Goal: Task Accomplishment & Management: Manage account settings

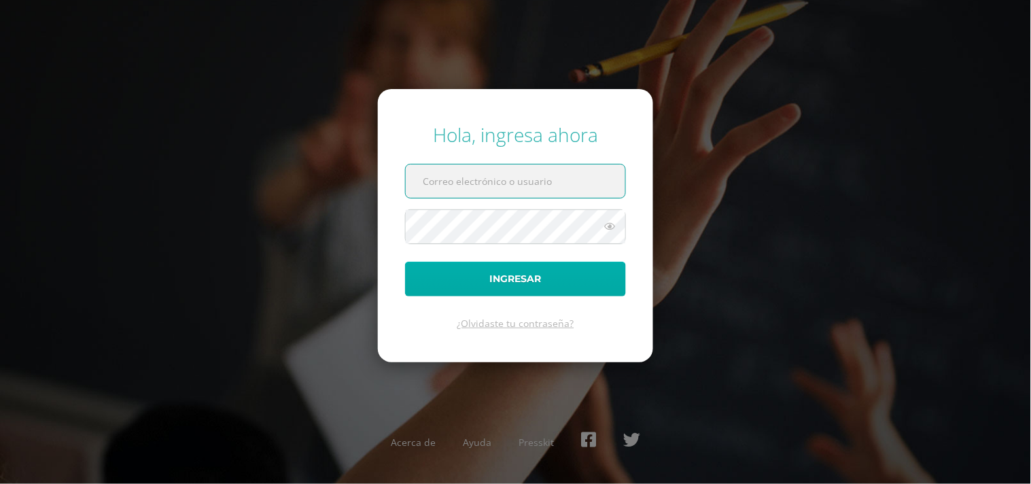
type input "diana@colegiovalles.com"
click at [540, 273] on button "Ingresar" at bounding box center [515, 279] width 221 height 35
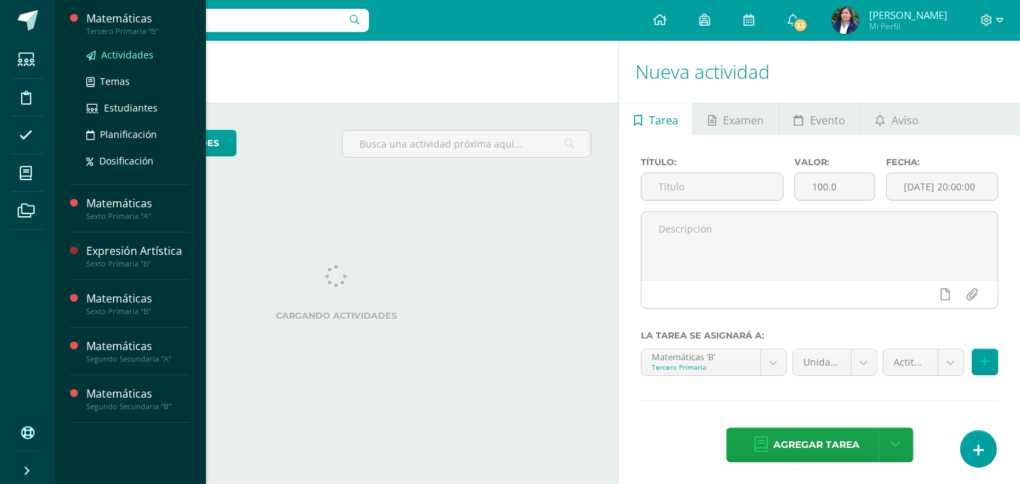
click at [113, 50] on span "Actividades" at bounding box center [127, 54] width 52 height 13
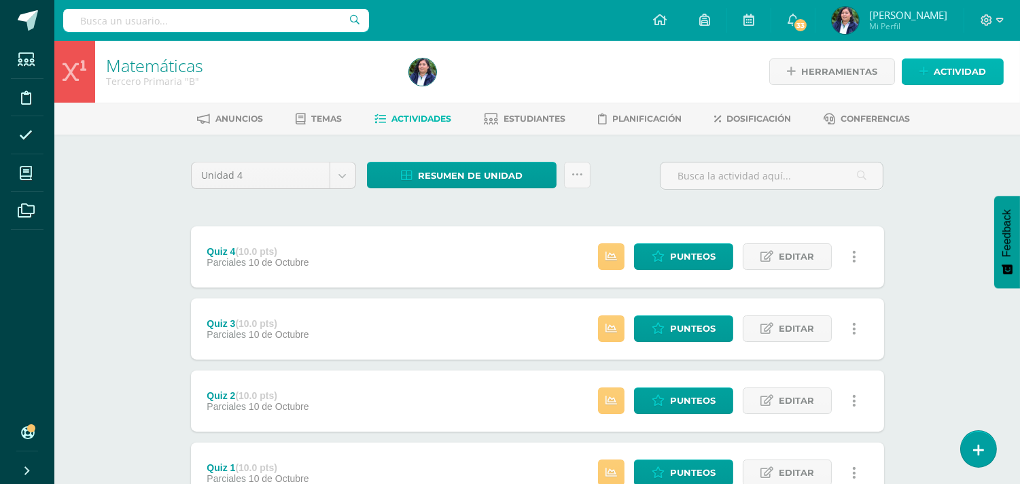
click at [965, 71] on span "Actividad" at bounding box center [960, 71] width 52 height 25
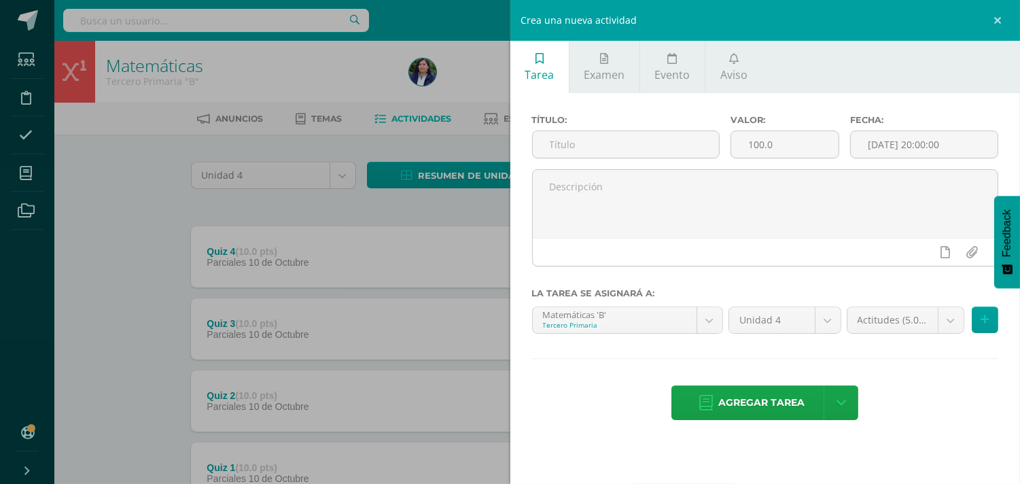
click at [125, 186] on div "Crea una nueva actividad Tarea Examen Evento Aviso Título: Valor: 100.0 Fecha: …" at bounding box center [510, 242] width 1020 height 484
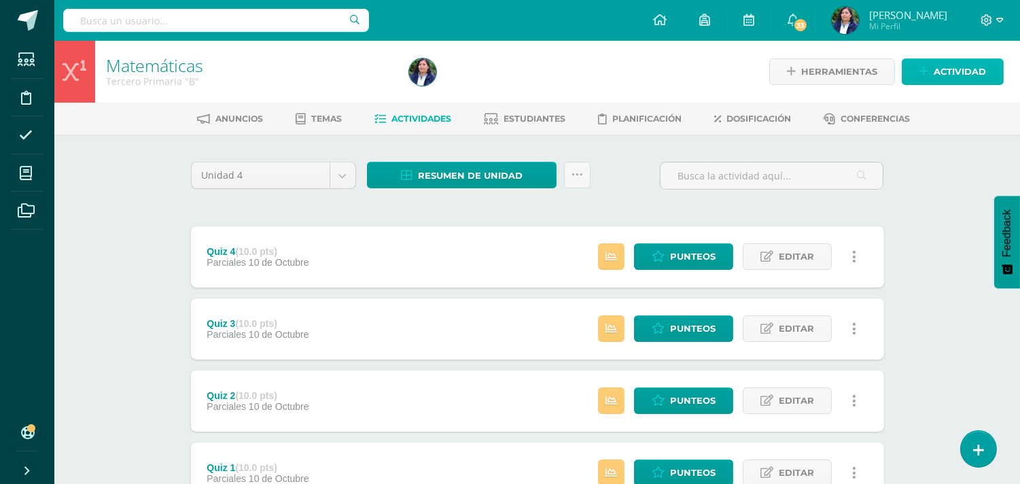
click at [941, 67] on span "Actividad" at bounding box center [960, 71] width 52 height 25
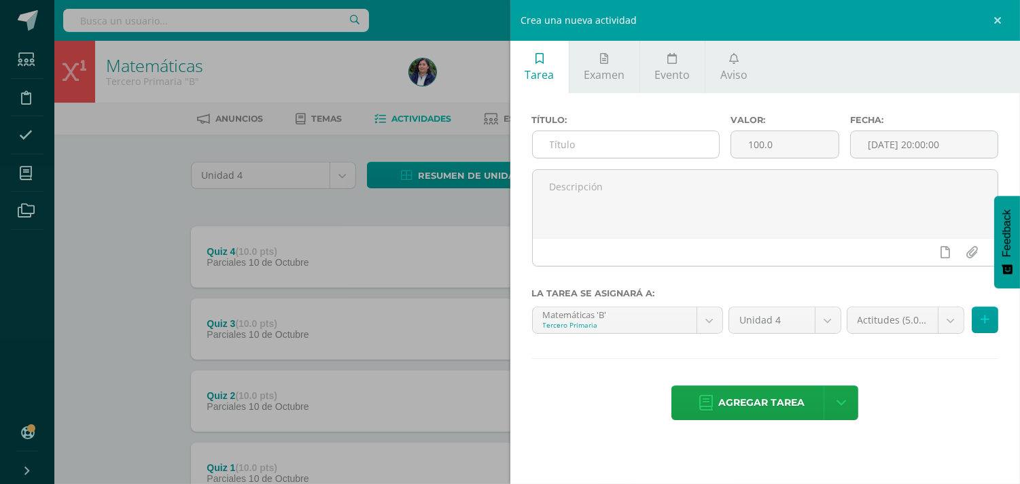
click at [599, 145] on input "text" at bounding box center [626, 144] width 187 height 27
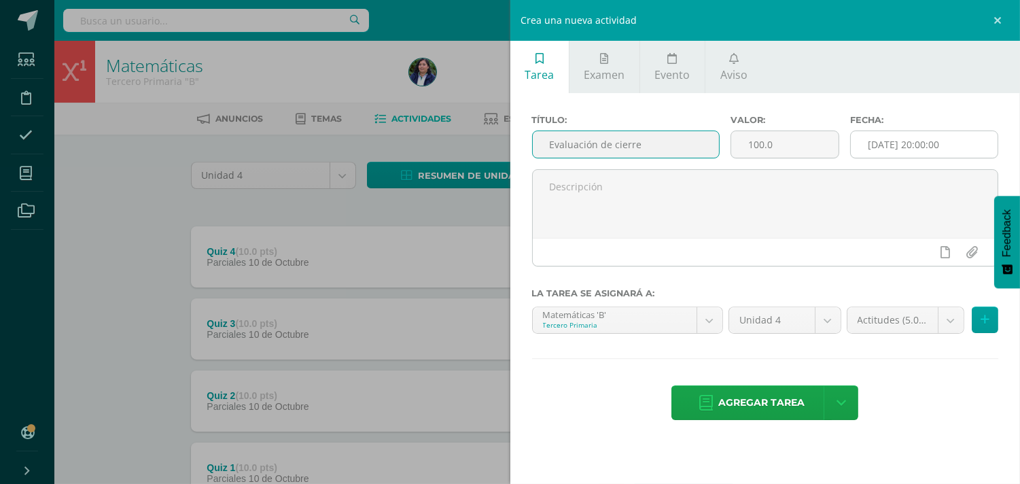
type input "Evaluación de cierre"
click at [911, 147] on input "[DATE] 20:00:00" at bounding box center [924, 144] width 147 height 27
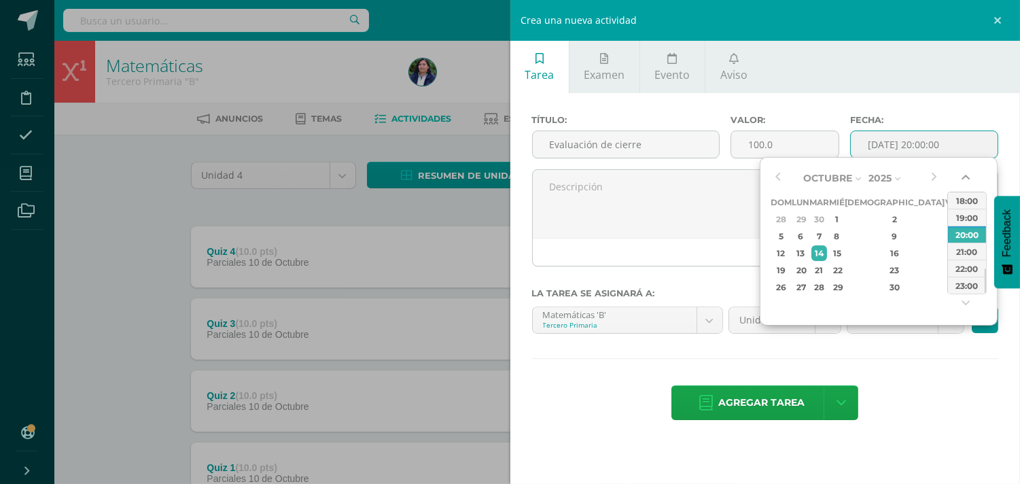
click at [960, 175] on button "button" at bounding box center [967, 180] width 14 height 20
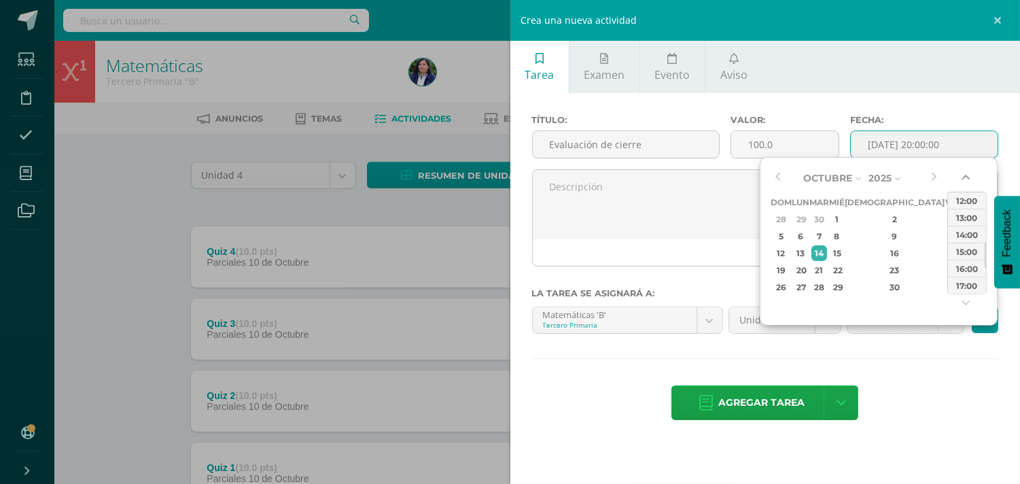
click at [960, 175] on button "button" at bounding box center [967, 180] width 14 height 20
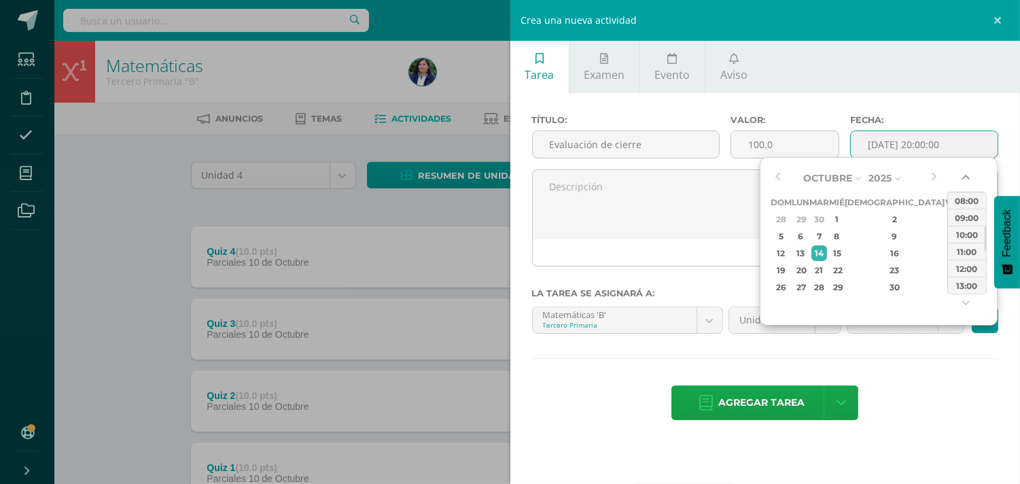
click at [960, 175] on button "button" at bounding box center [967, 180] width 14 height 20
click at [963, 201] on div "06:00" at bounding box center [967, 200] width 38 height 17
type input "2025-10-14 06:00"
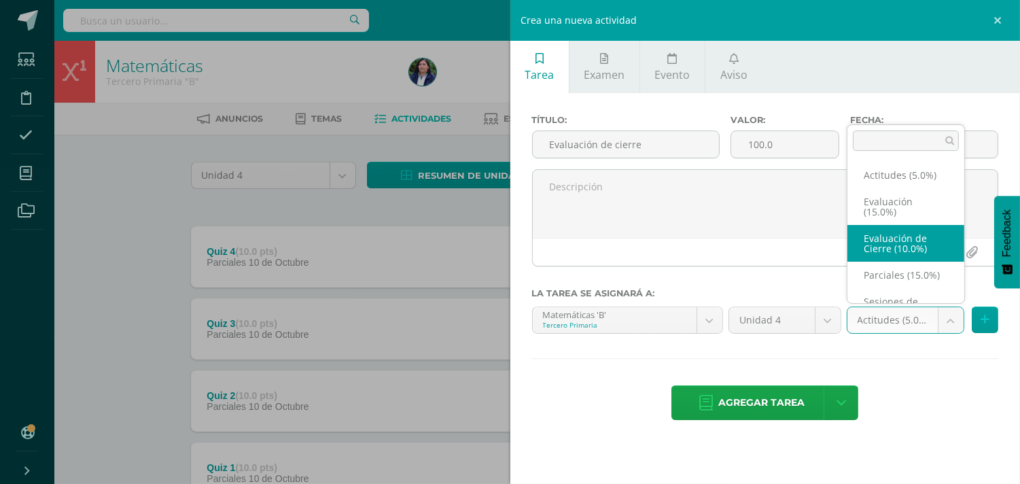
select select "223190"
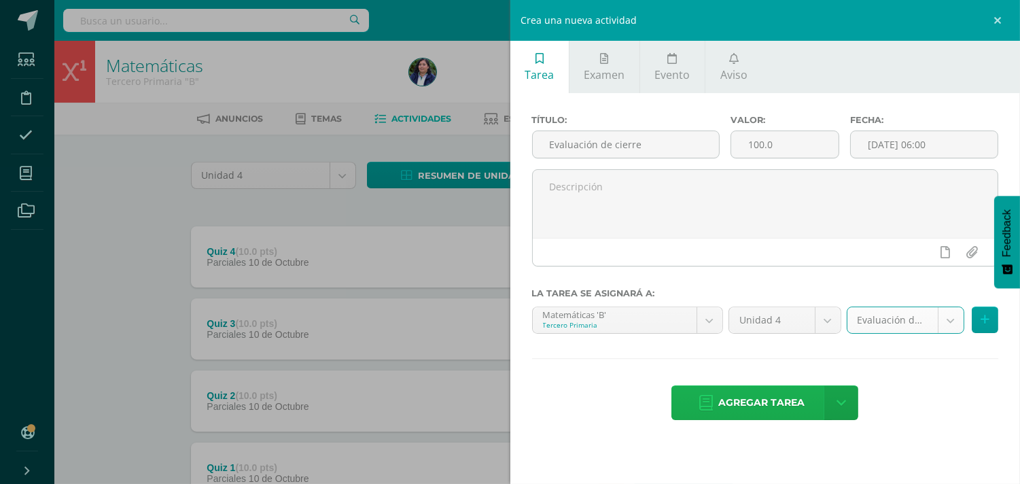
click at [756, 408] on span "Agregar tarea" at bounding box center [761, 402] width 86 height 33
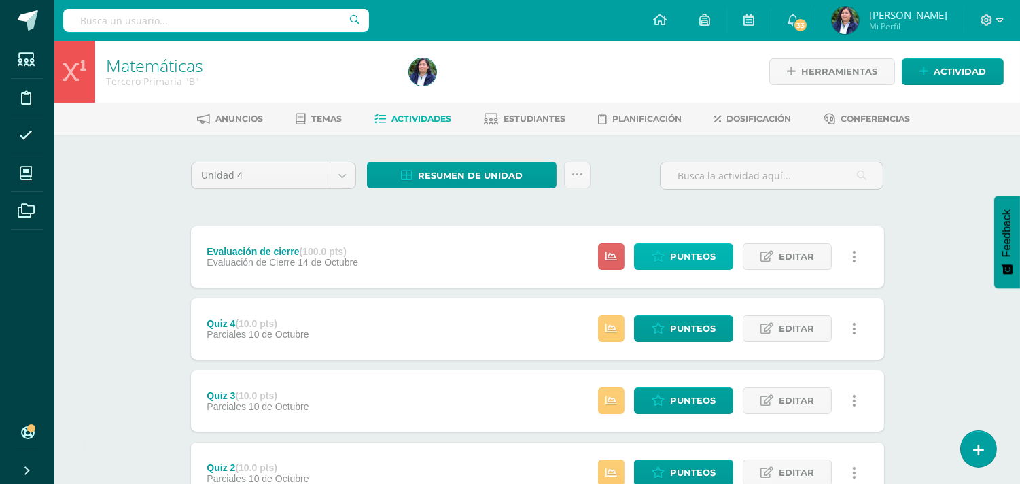
click at [691, 260] on span "Punteos" at bounding box center [693, 256] width 46 height 25
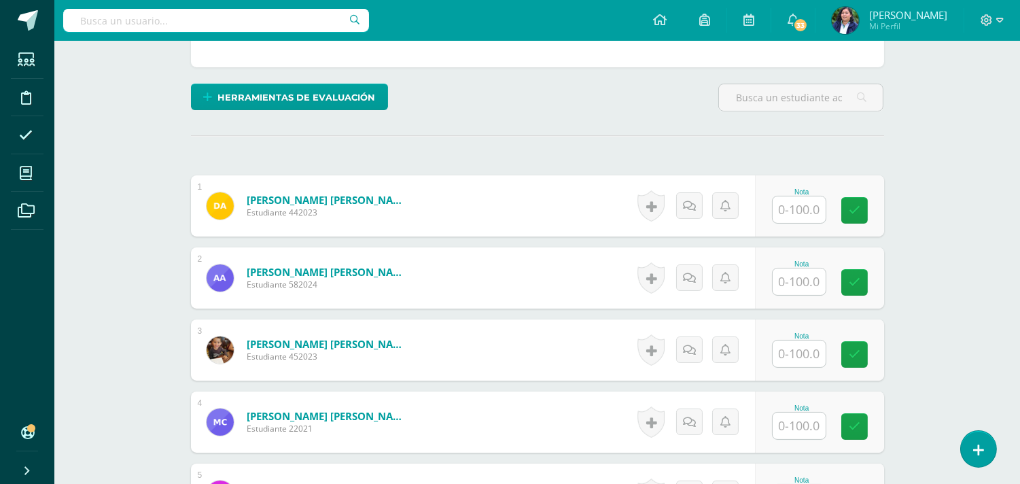
scroll to position [298, 0]
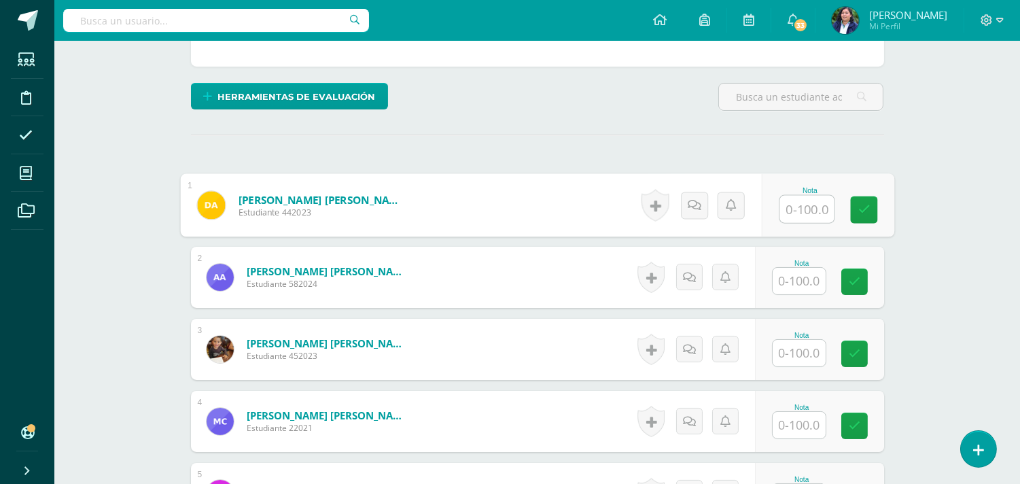
click at [790, 211] on input "text" at bounding box center [807, 209] width 54 height 27
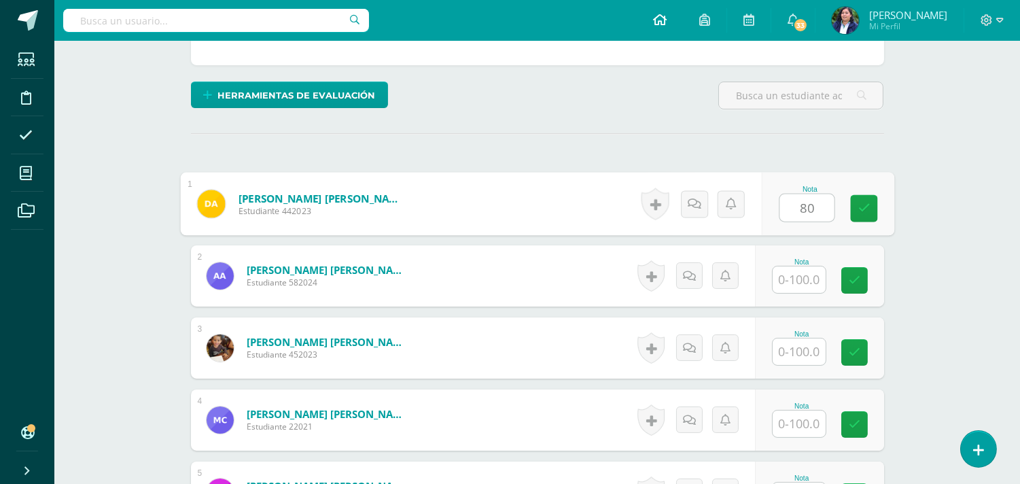
type input "80"
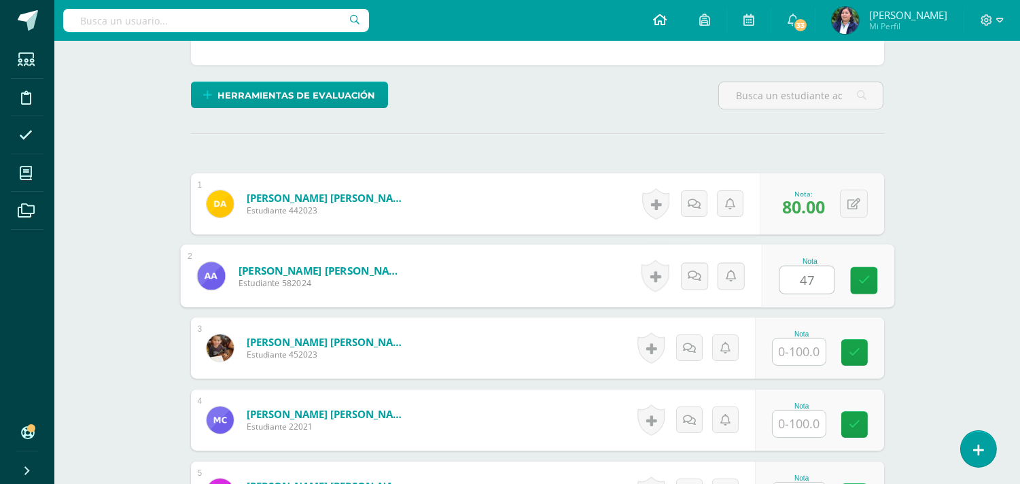
type input "47"
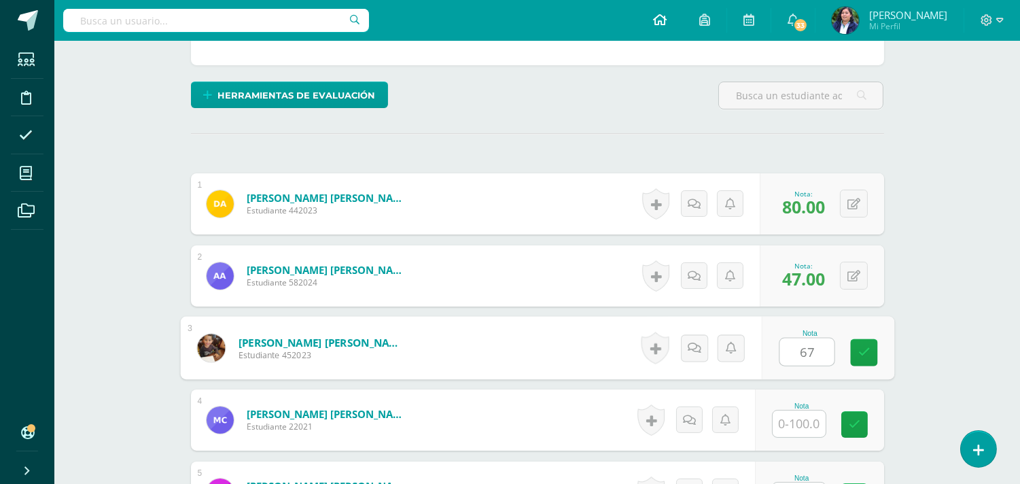
type input "67"
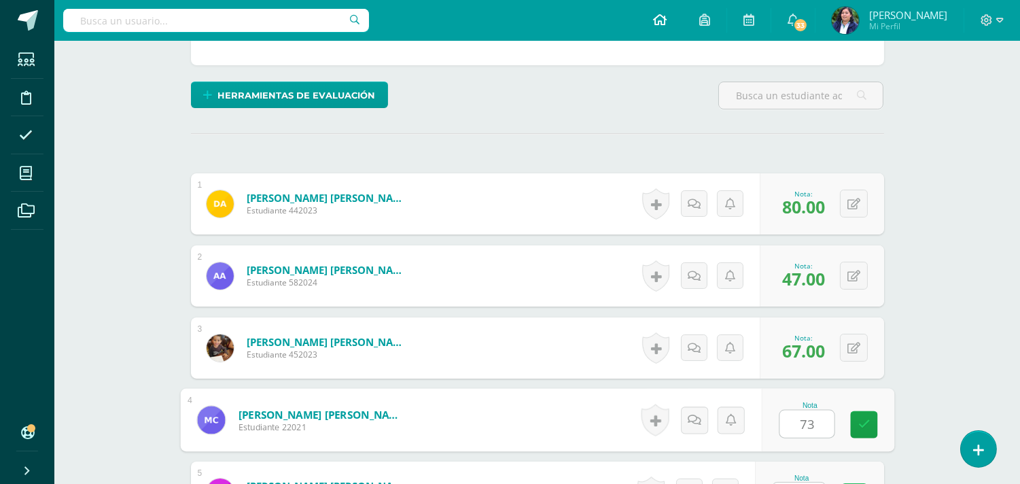
type input "73"
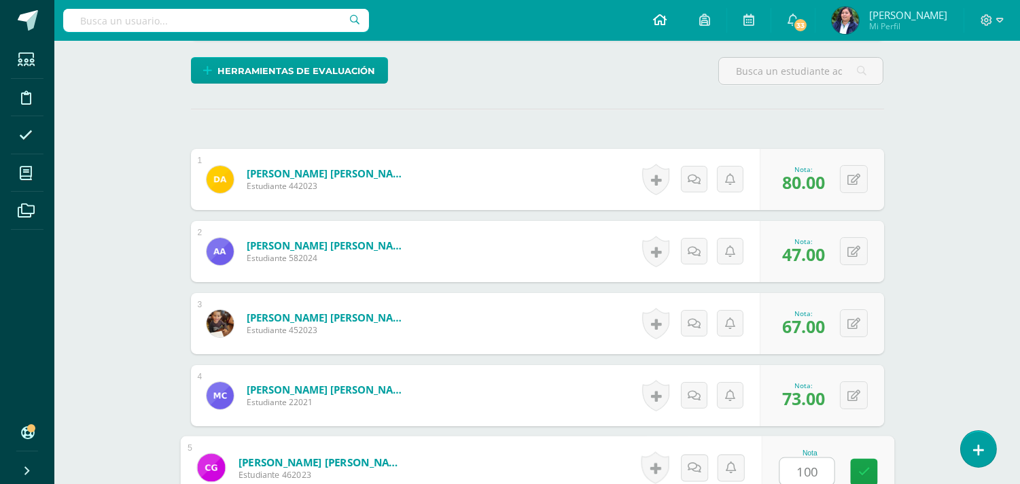
type input "100"
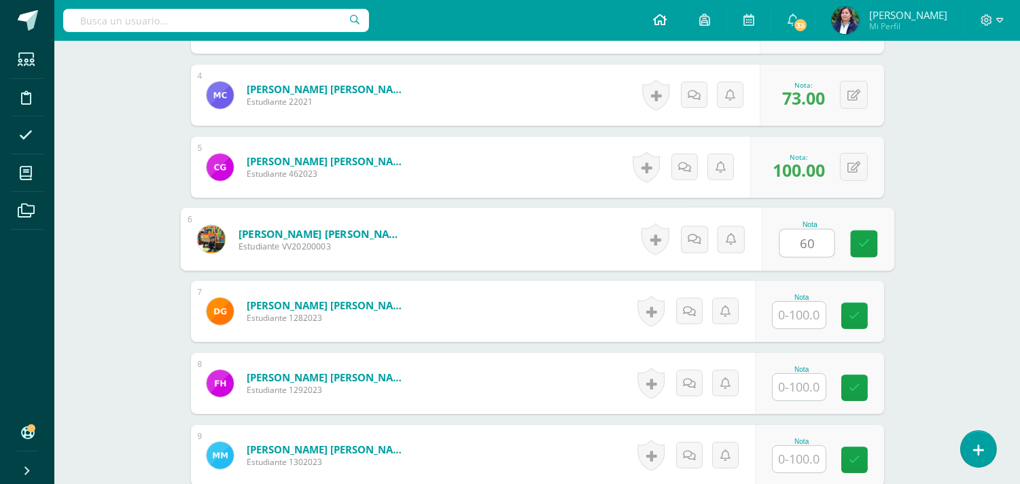
type input "60"
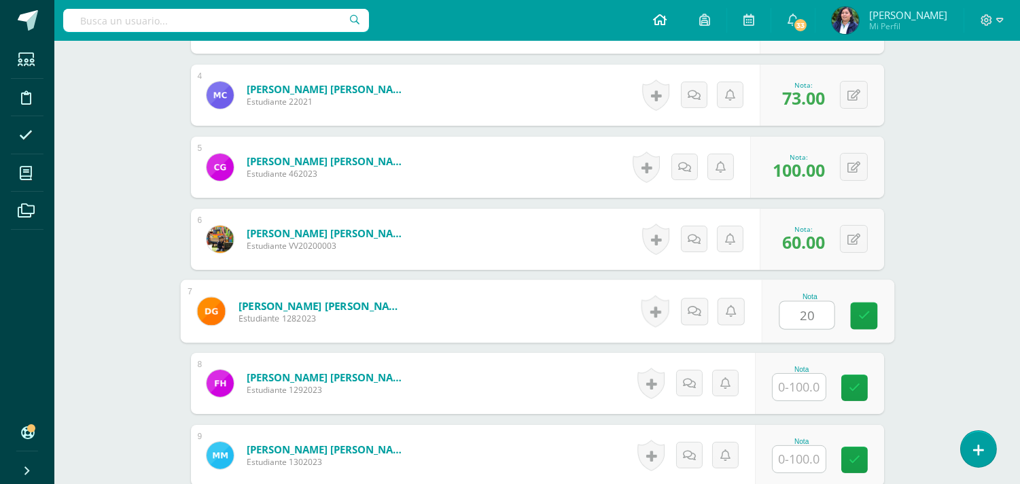
type input "20"
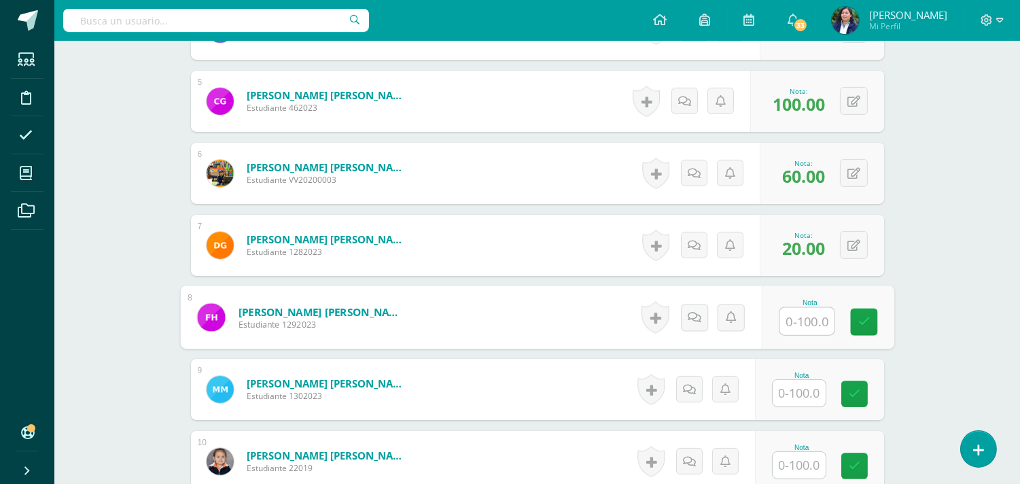
scroll to position [700, 0]
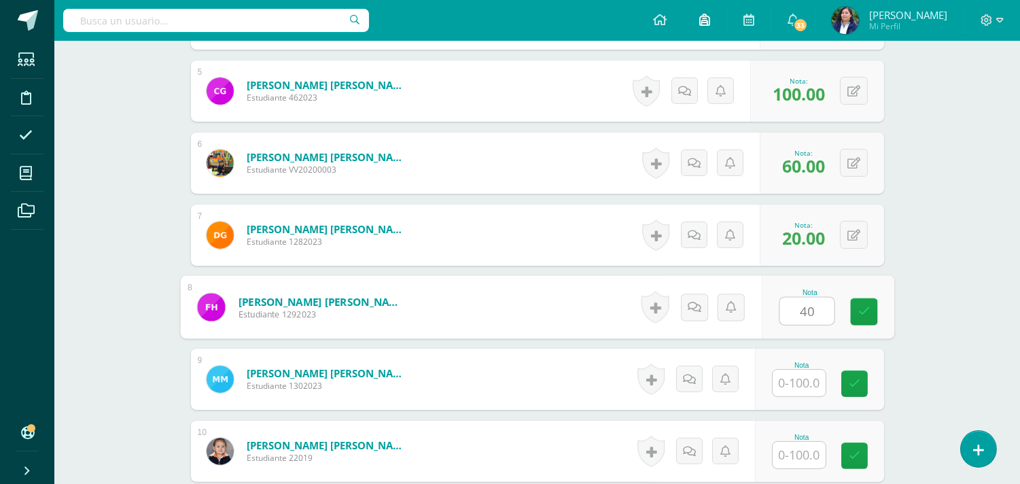
type input "40"
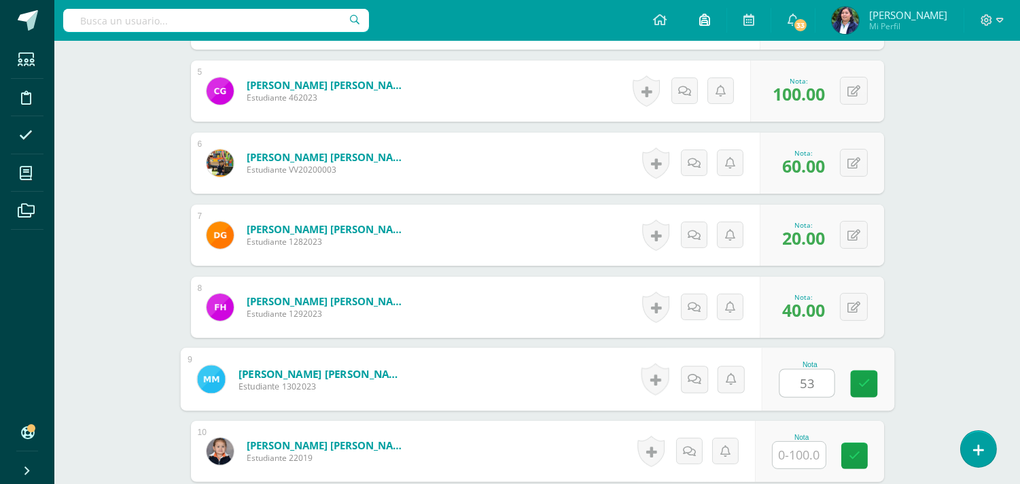
type input "53"
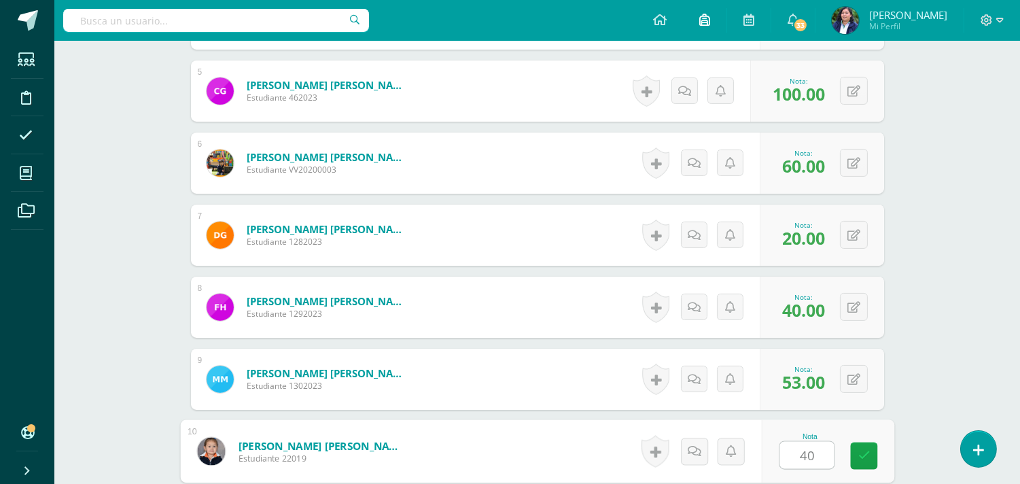
type input "40"
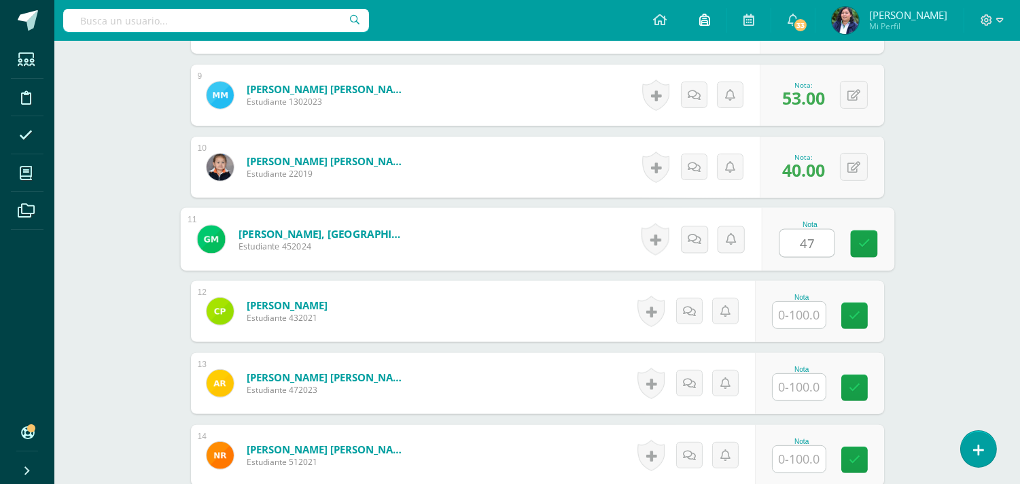
type input "47"
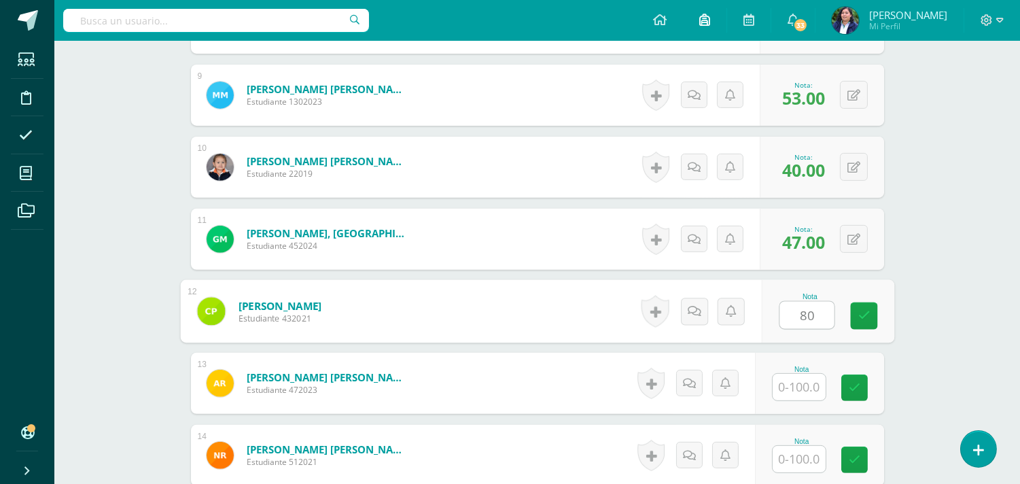
type input "80"
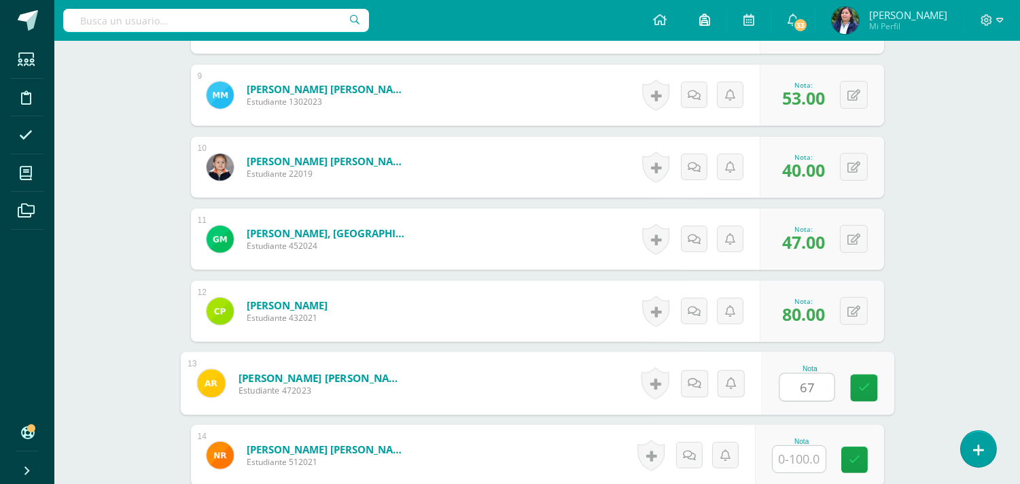
type input "67"
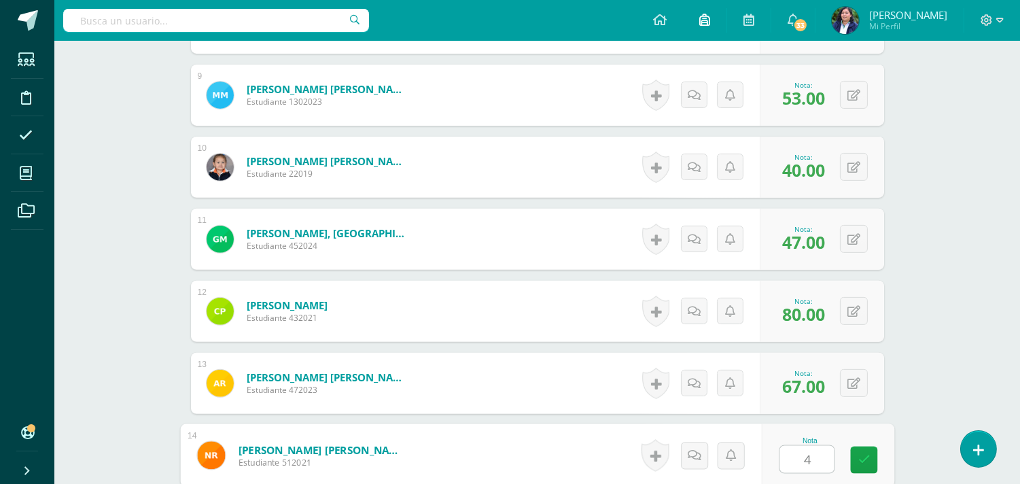
type input "40"
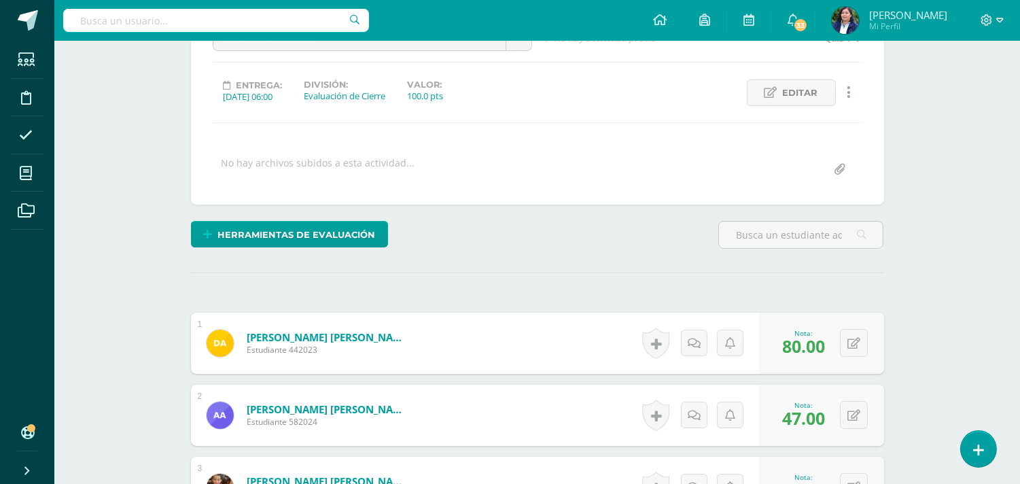
scroll to position [8, 0]
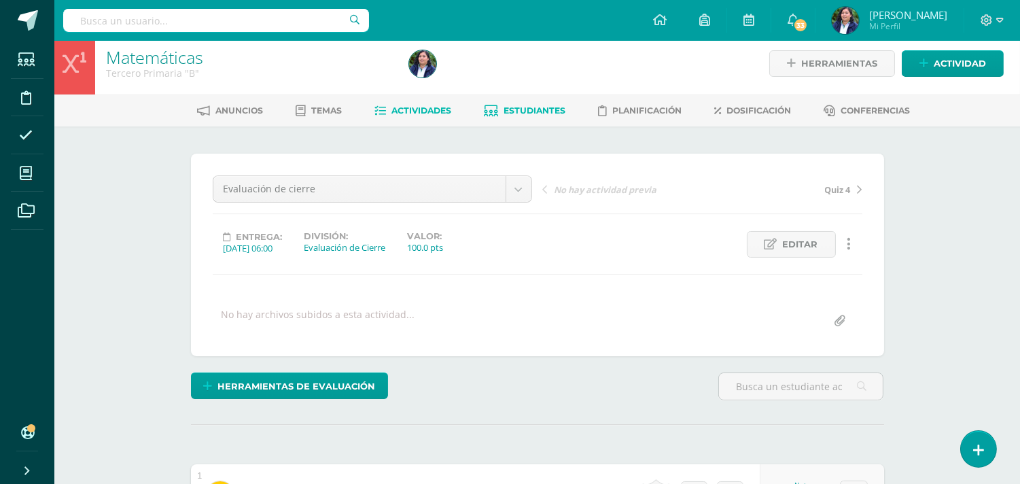
click at [515, 103] on link "Estudiantes" at bounding box center [525, 111] width 82 height 22
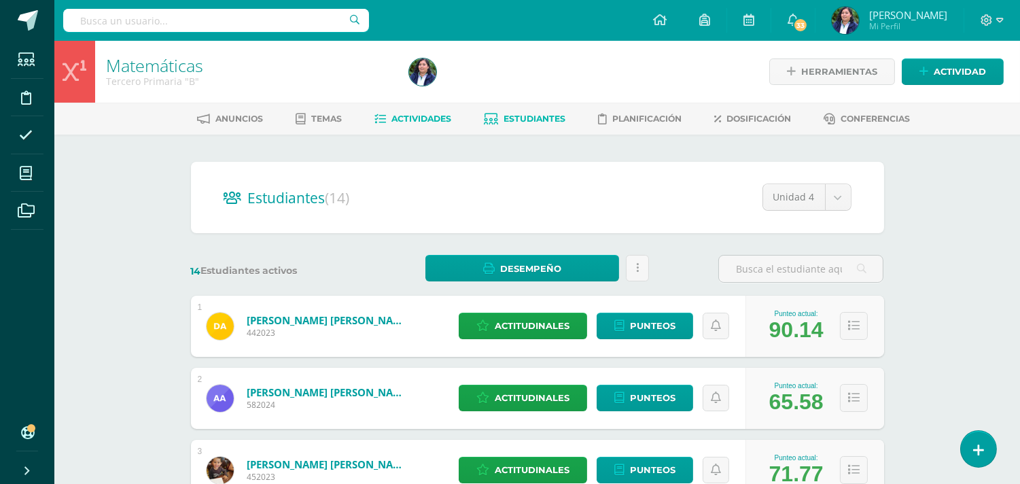
click at [404, 111] on link "Actividades" at bounding box center [413, 119] width 77 height 22
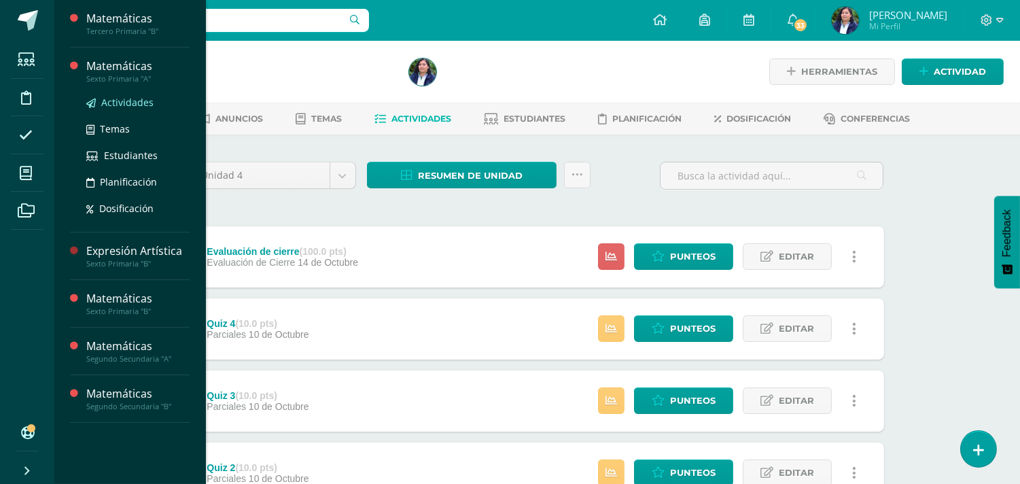
click at [121, 98] on span "Actividades" at bounding box center [127, 102] width 52 height 13
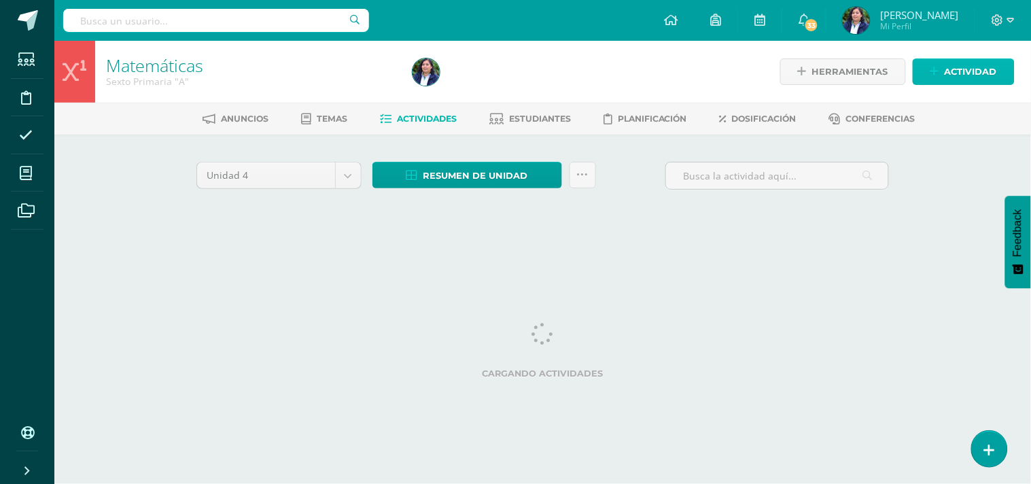
click at [994, 71] on span "Actividad" at bounding box center [971, 71] width 52 height 25
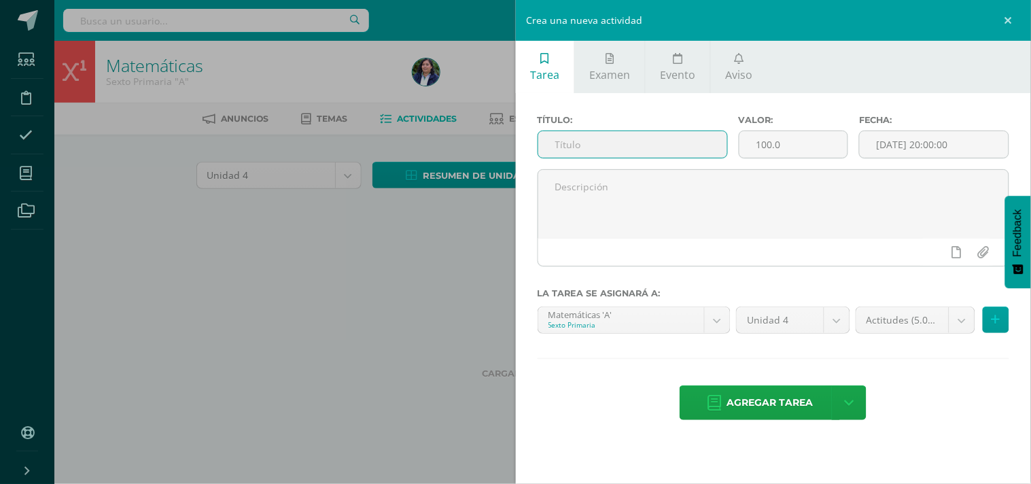
click at [621, 143] on input "text" at bounding box center [632, 144] width 189 height 27
type input "e"
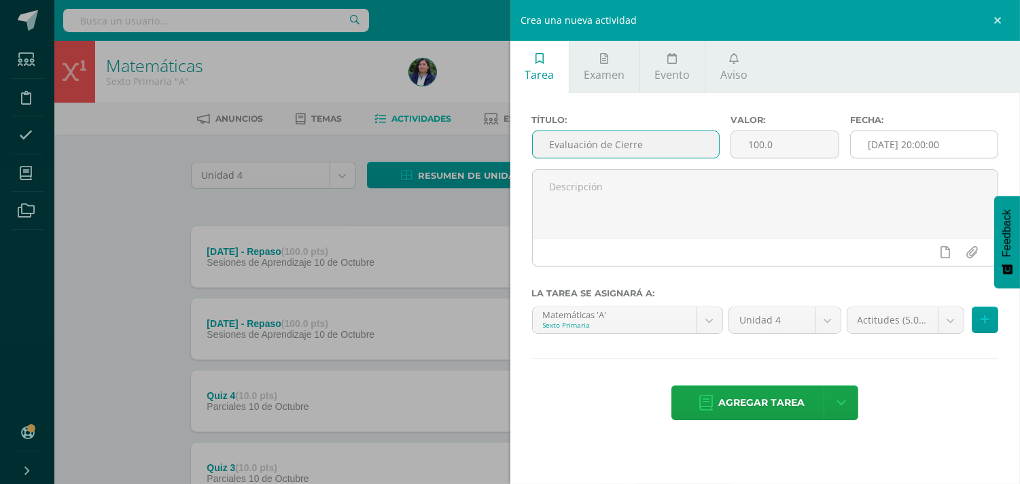
type input "Evaluación de Cierre"
click at [928, 150] on input "[DATE] 20:00:00" at bounding box center [924, 144] width 147 height 27
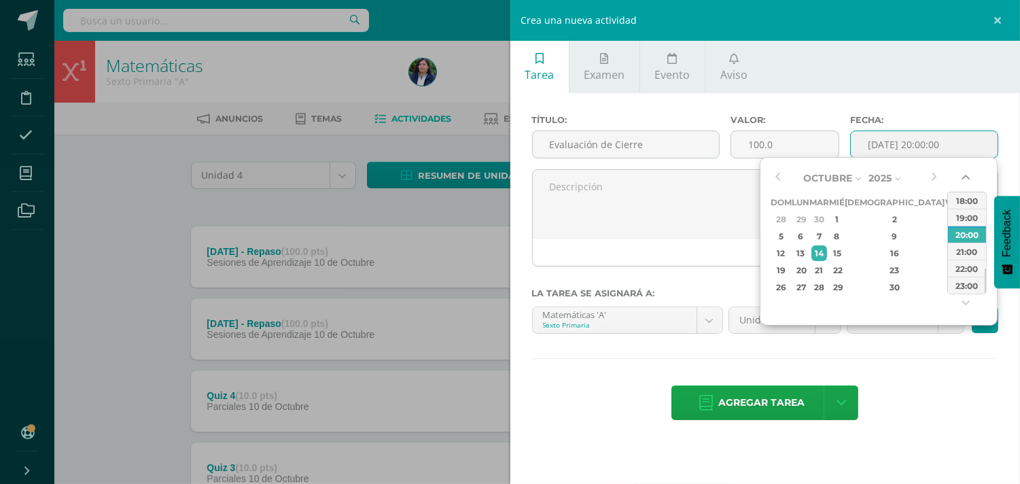
click at [966, 172] on button "button" at bounding box center [967, 180] width 14 height 20
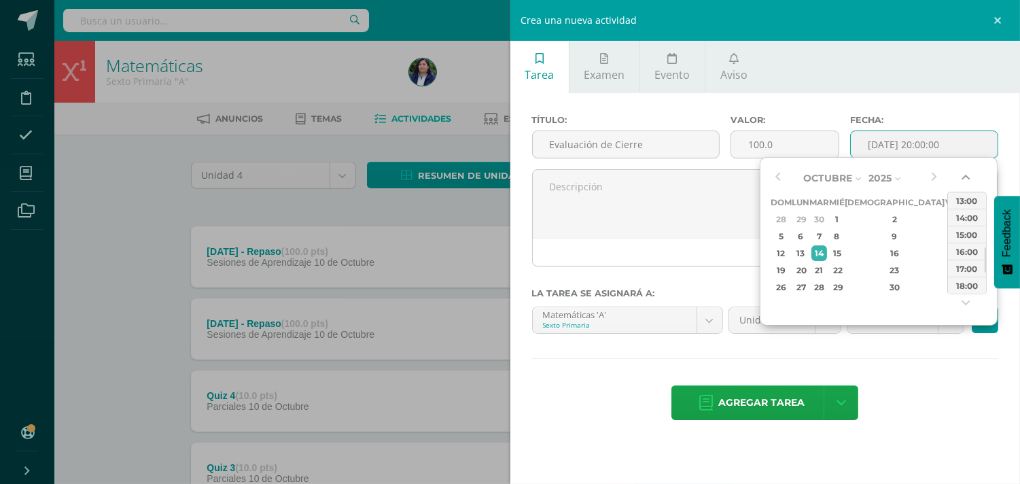
click at [966, 172] on button "button" at bounding box center [967, 180] width 14 height 20
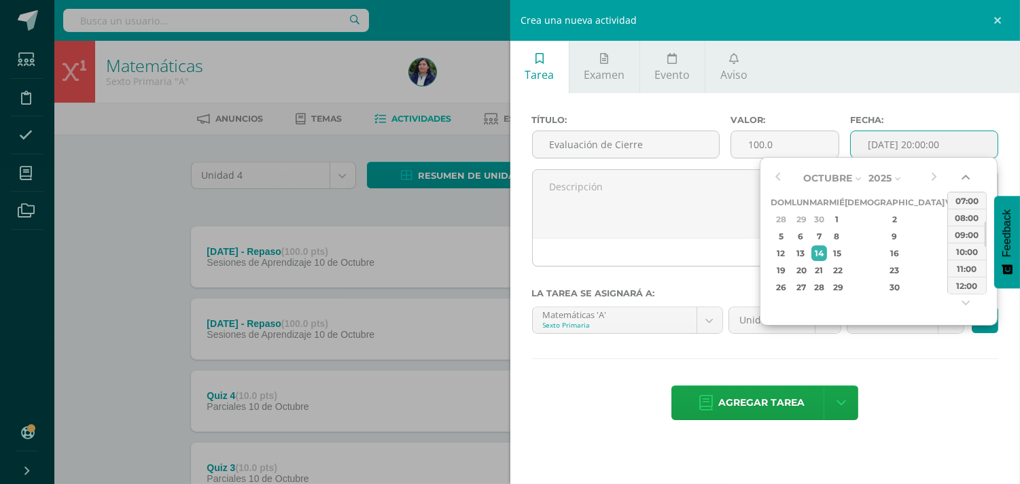
click at [966, 171] on button "button" at bounding box center [967, 180] width 14 height 20
click at [969, 197] on div "07:00" at bounding box center [967, 200] width 38 height 17
type input "2025-10-14 07:00"
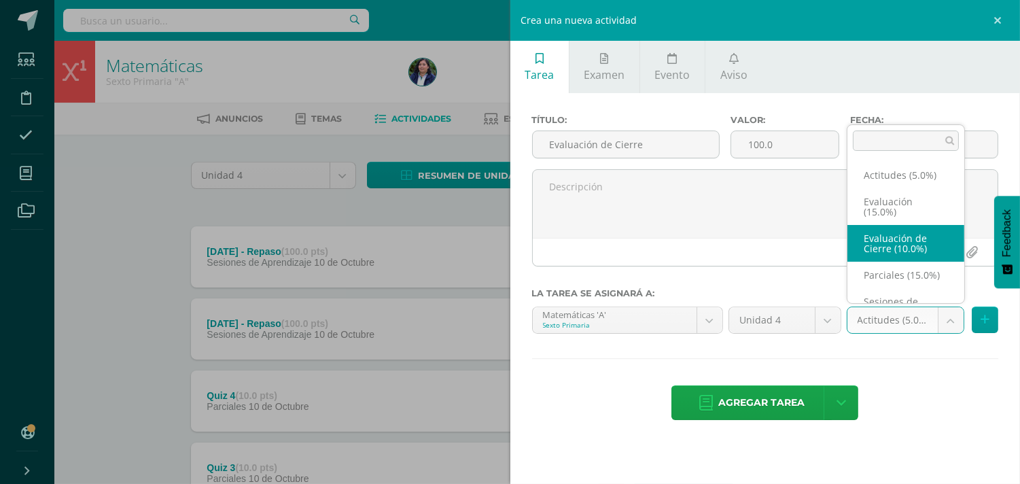
select select "223205"
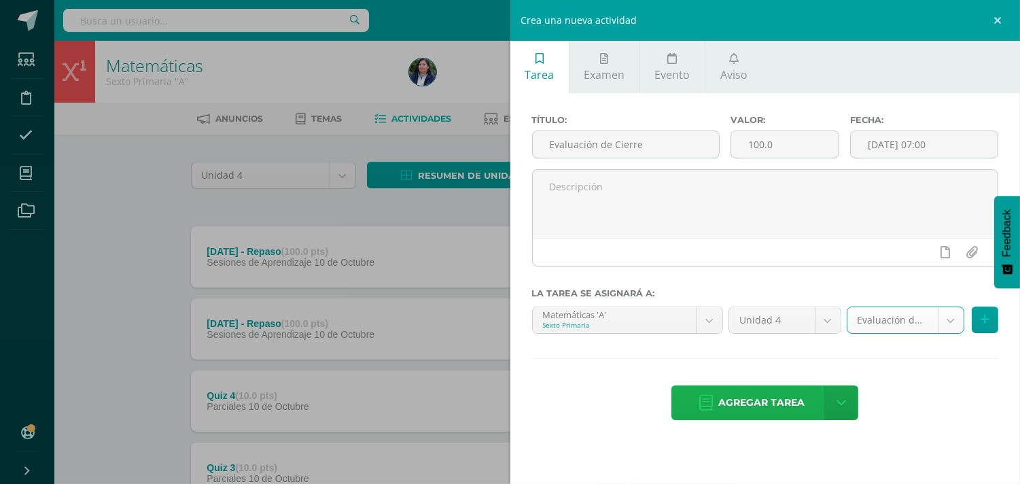
click at [784, 402] on span "Agregar tarea" at bounding box center [761, 402] width 86 height 33
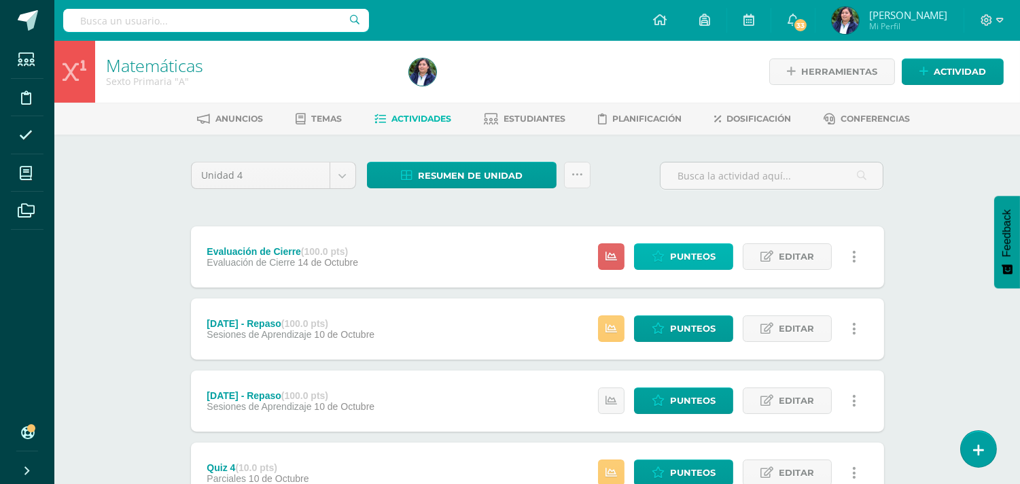
click at [658, 251] on icon at bounding box center [658, 257] width 13 height 12
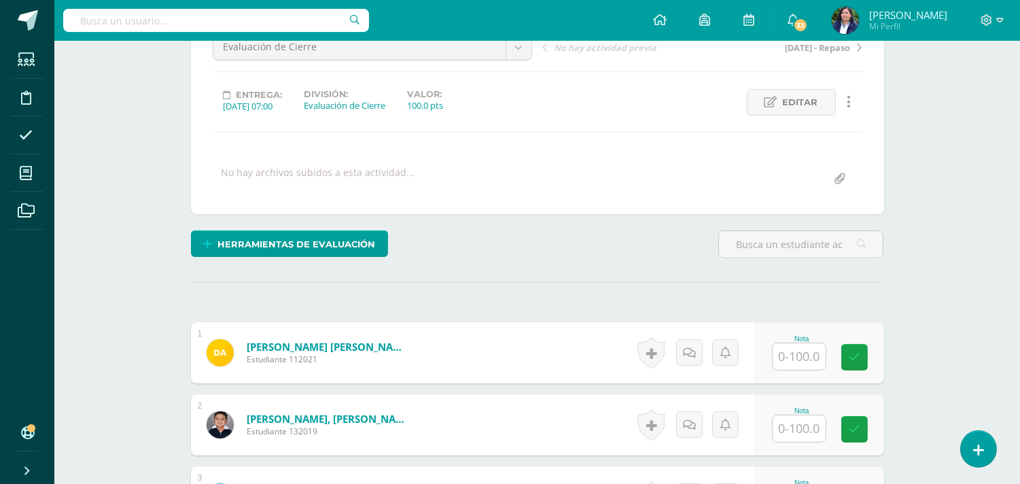
scroll to position [146, 0]
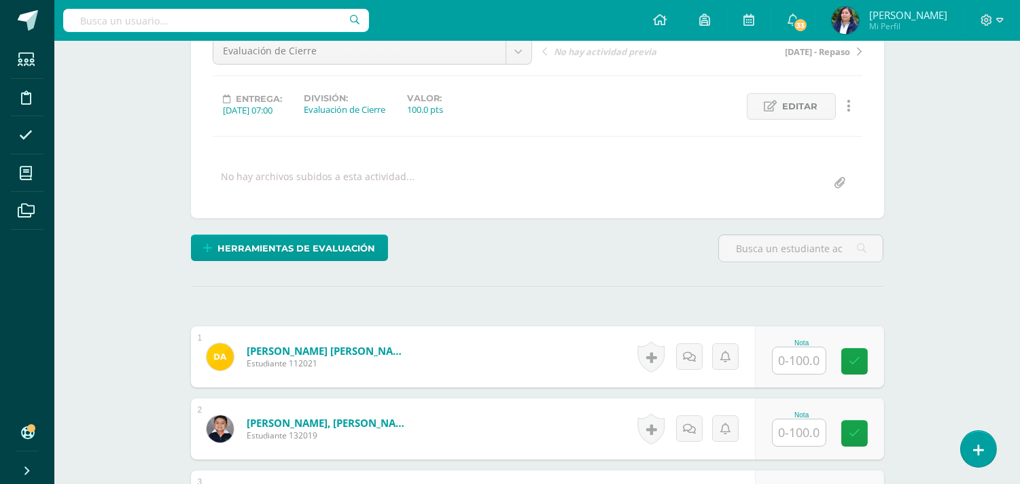
click at [805, 356] on input "text" at bounding box center [799, 360] width 53 height 27
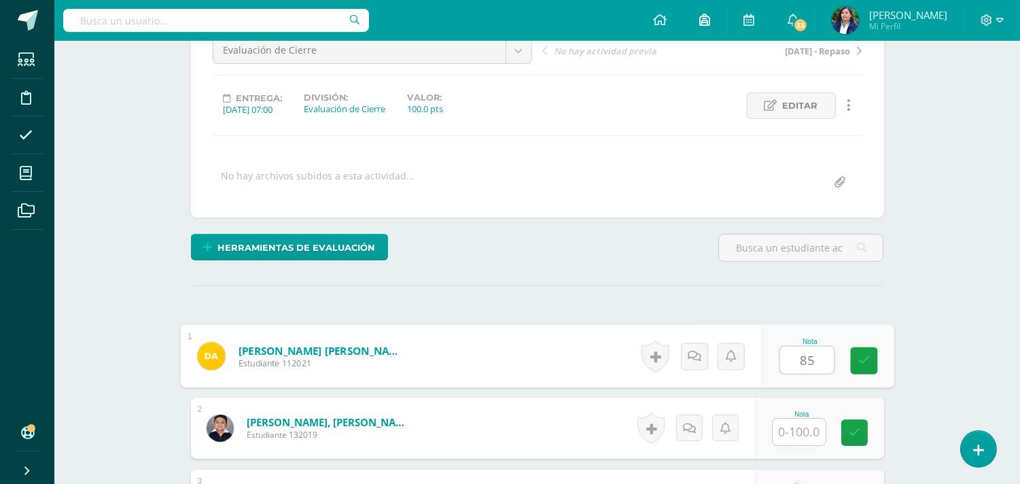
type input "85"
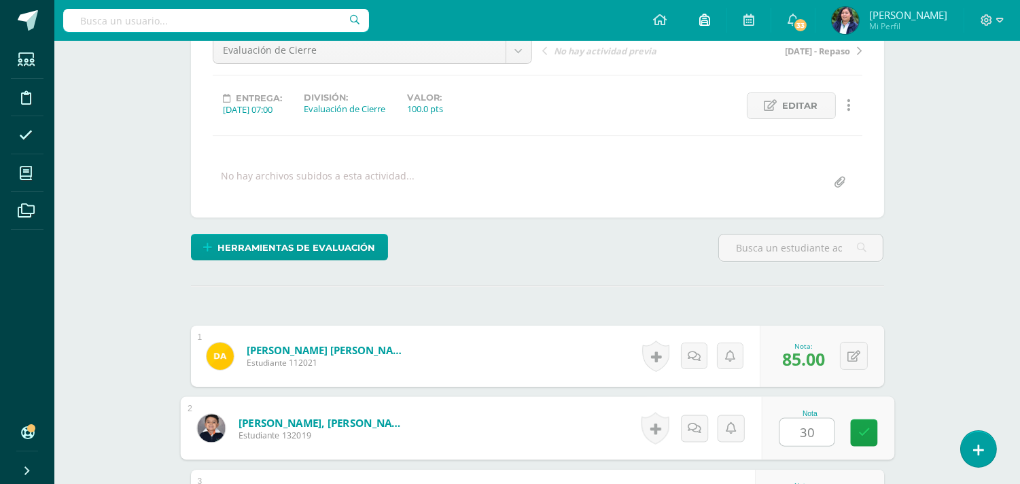
type input "30"
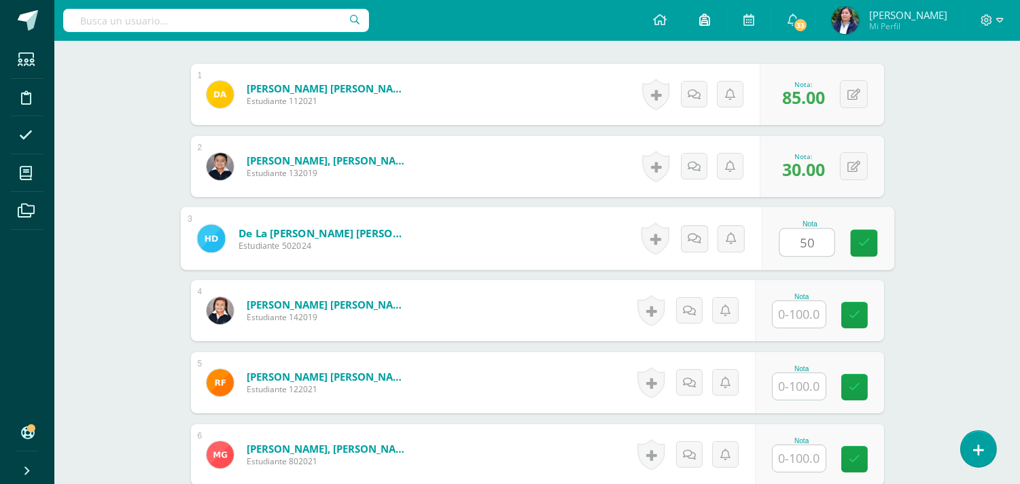
type input "50"
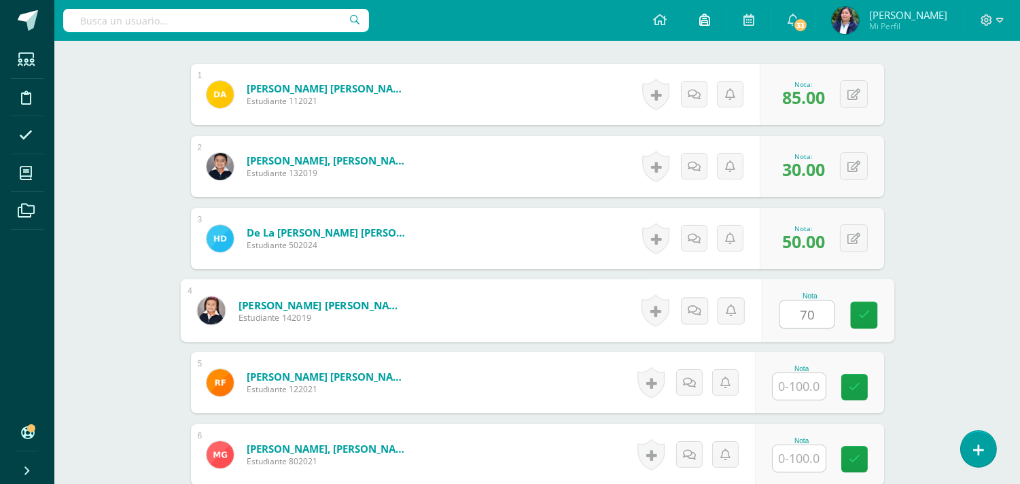
type input "70"
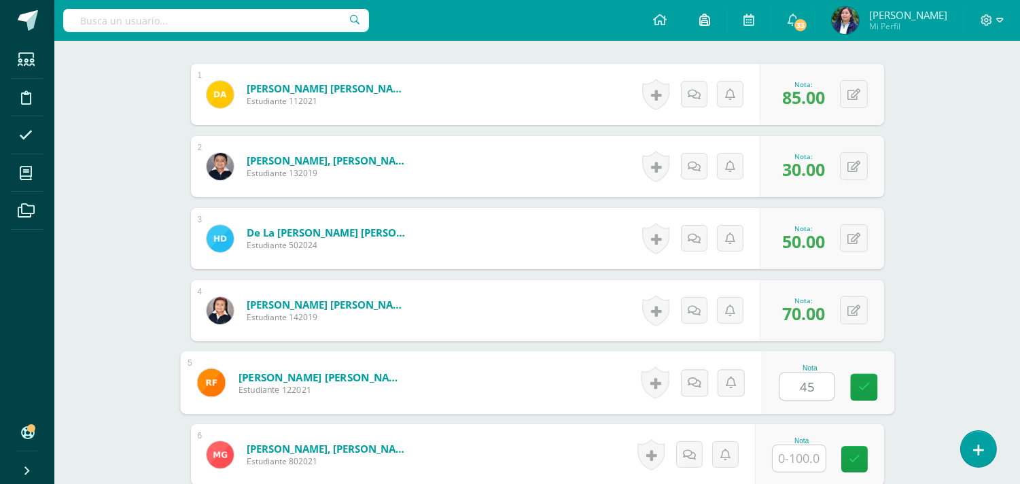
type input "45"
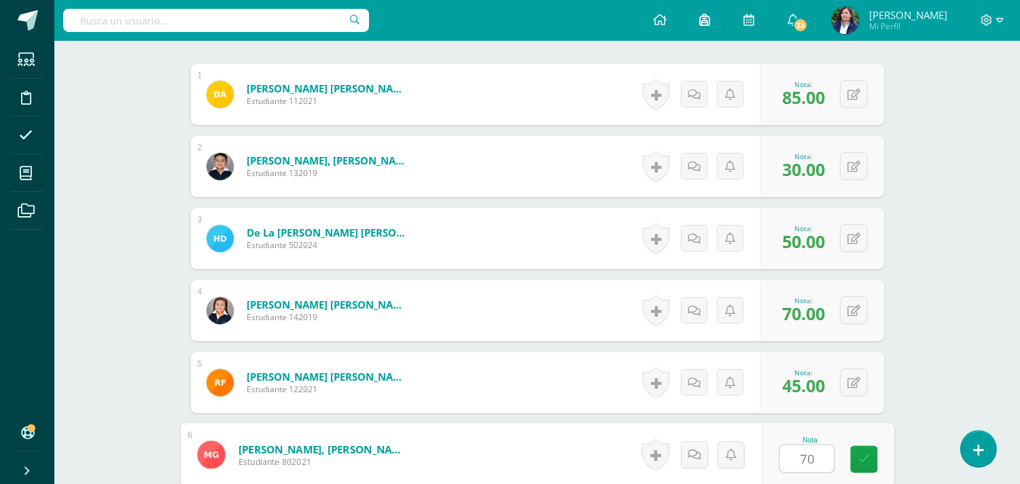
type input "70"
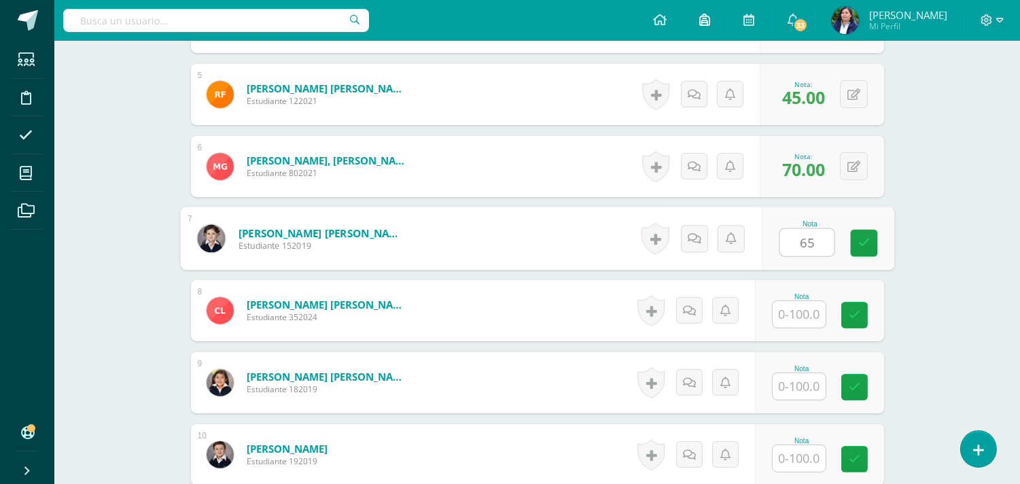
type input "65"
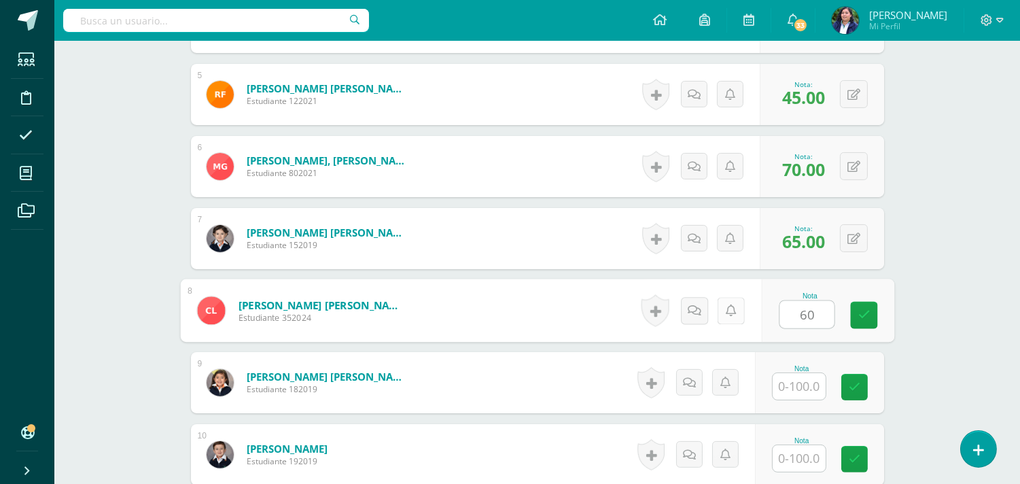
type input "60"
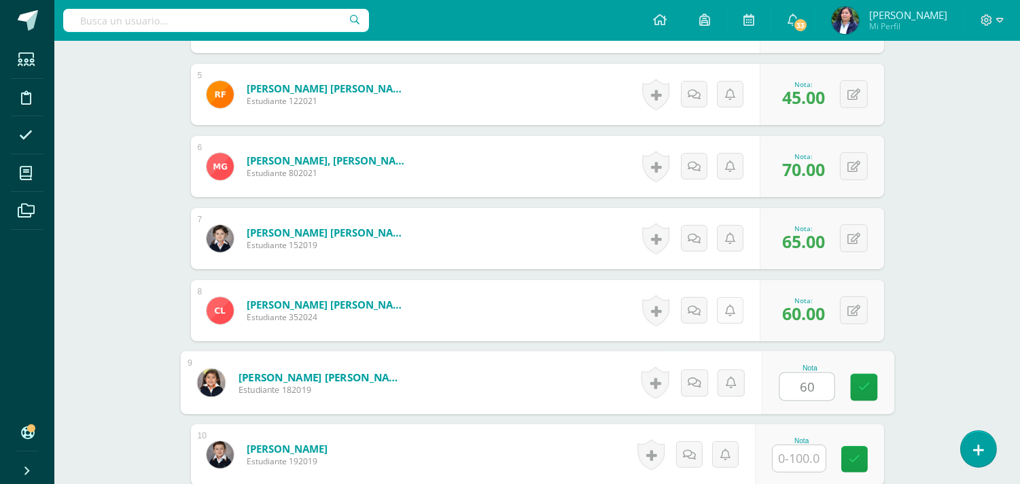
type input "60"
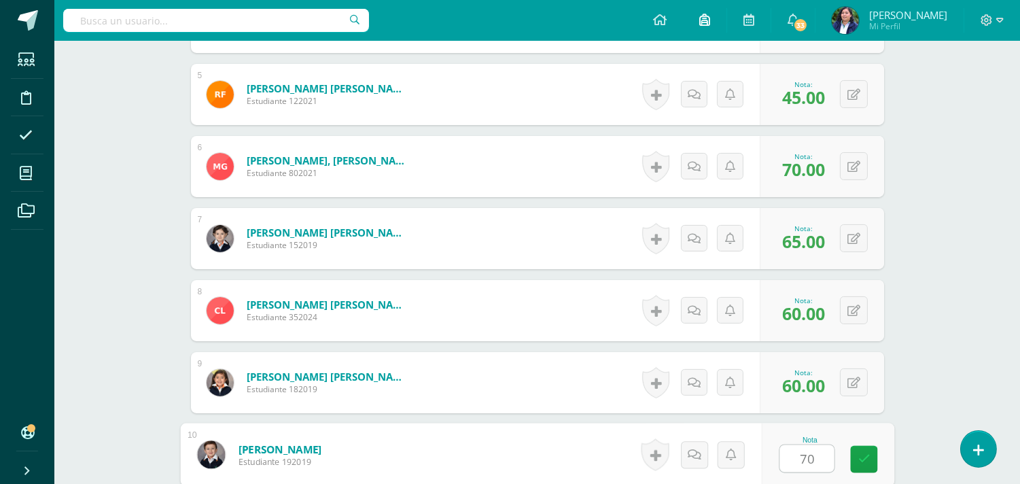
type input "70"
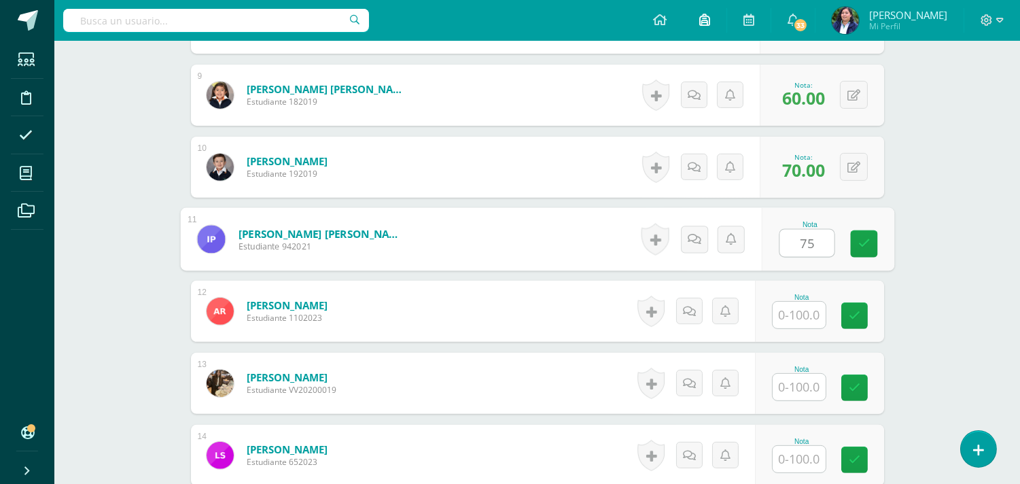
type input "75"
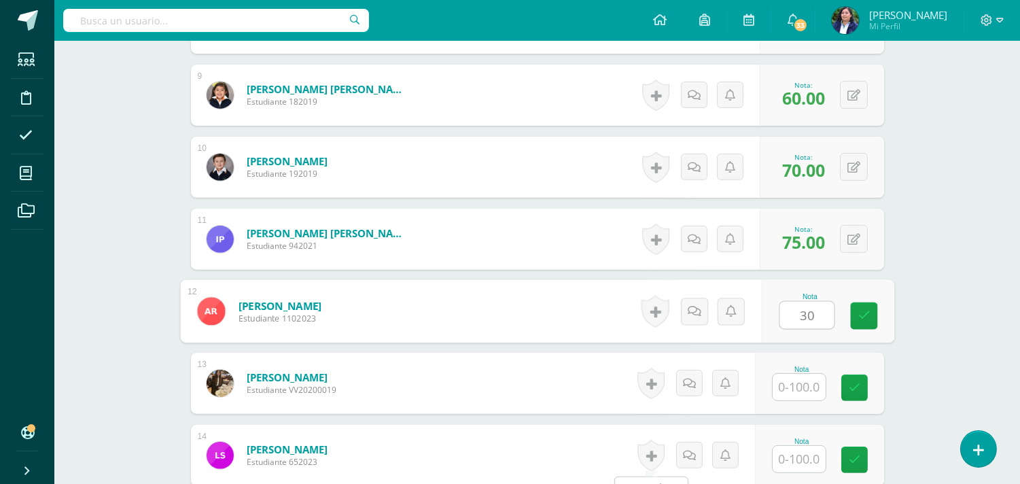
type input "30"
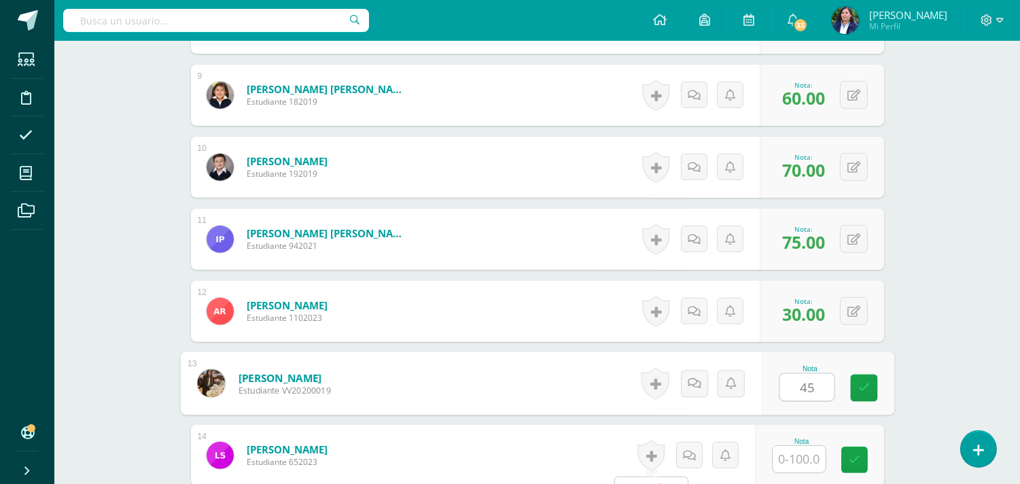
type input "45"
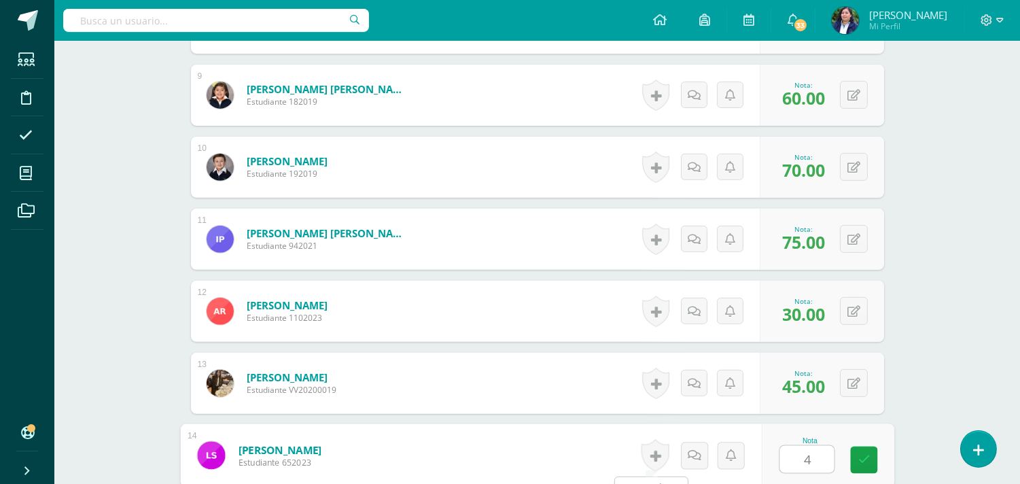
type input "40"
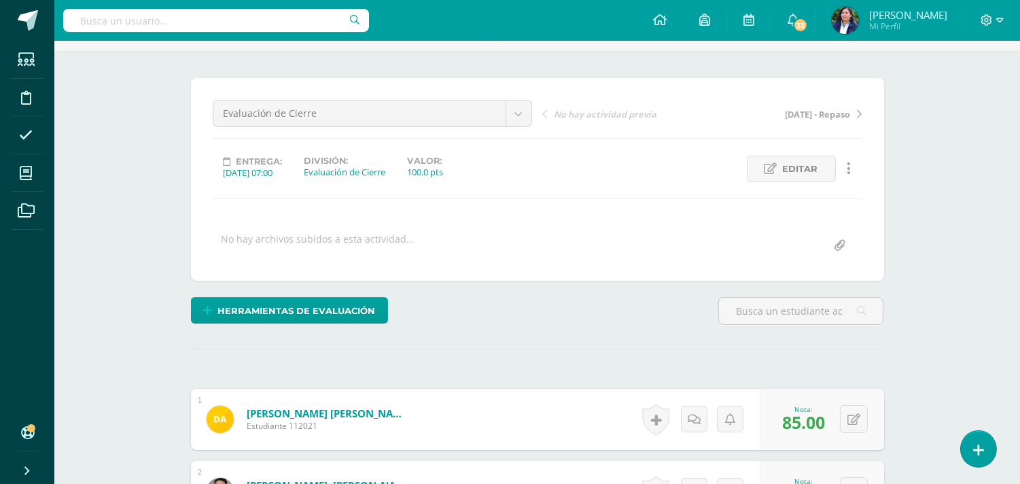
scroll to position [0, 0]
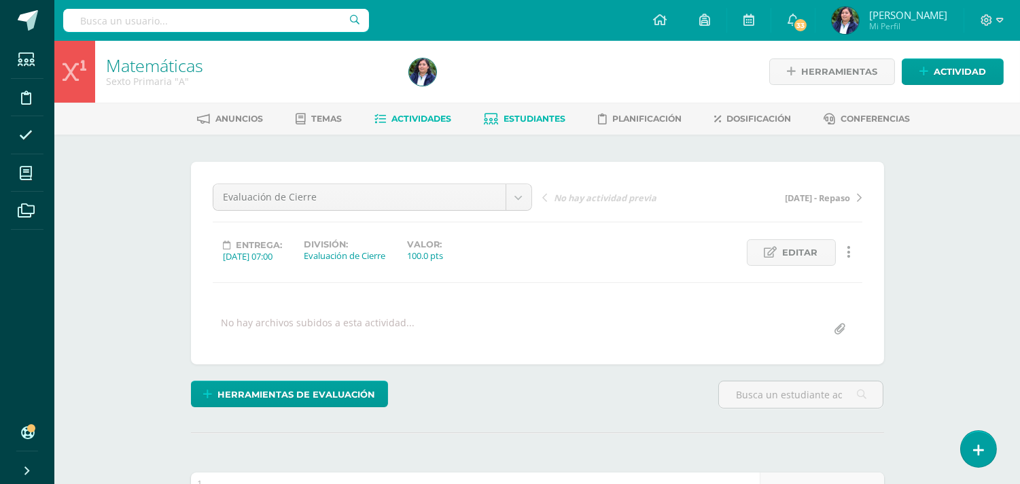
click at [523, 123] on span "Estudiantes" at bounding box center [535, 119] width 62 height 10
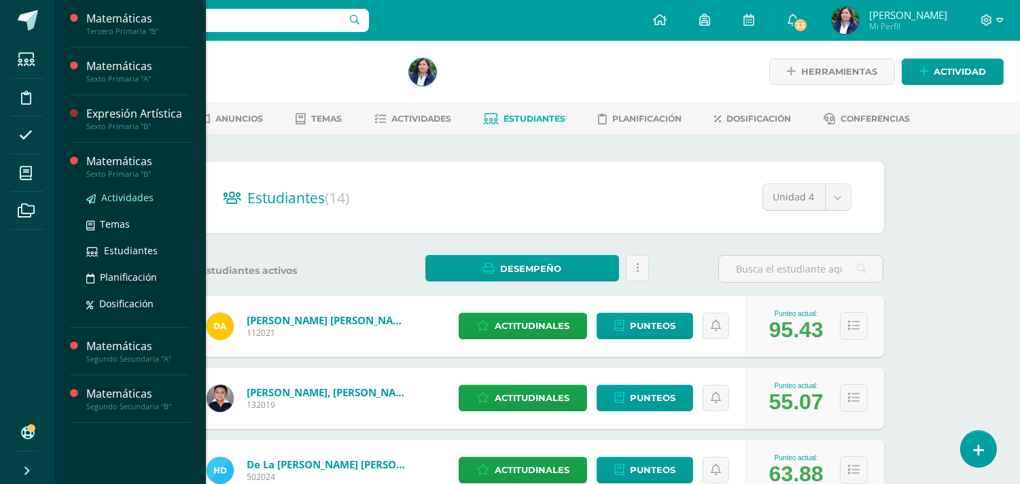
click at [109, 197] on span "Actividades" at bounding box center [127, 197] width 52 height 13
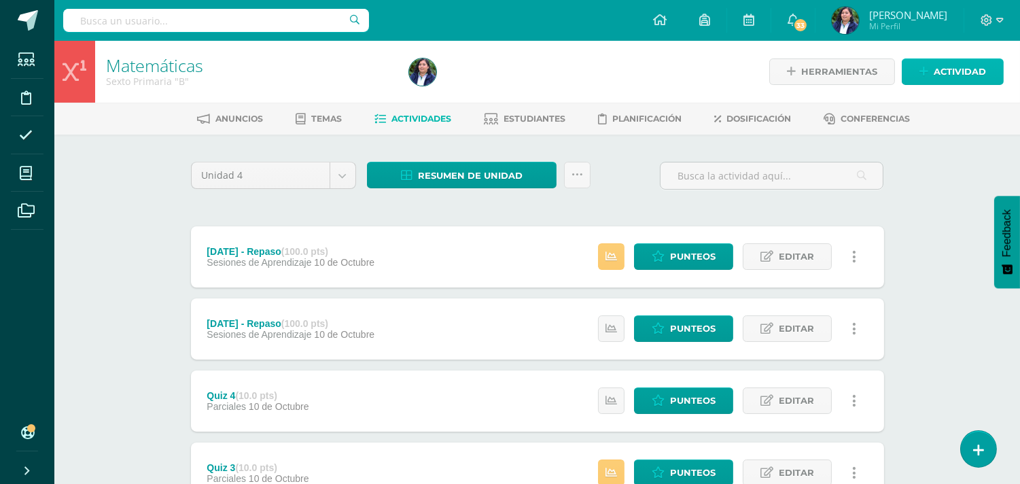
click at [950, 60] on span "Actividad" at bounding box center [960, 71] width 52 height 25
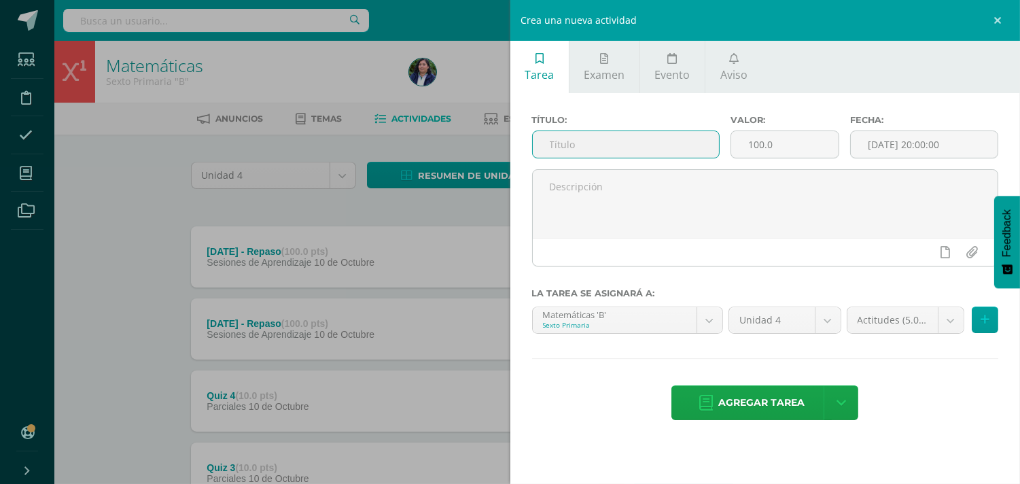
click at [624, 152] on input "text" at bounding box center [626, 144] width 187 height 27
type input "Evaluación de Cierre"
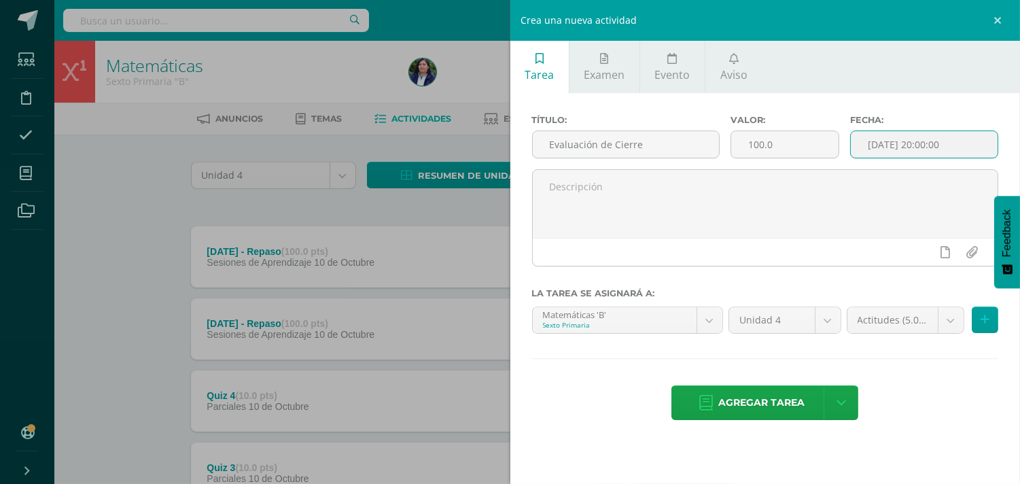
click at [884, 148] on input "[DATE] 20:00:00" at bounding box center [924, 144] width 147 height 27
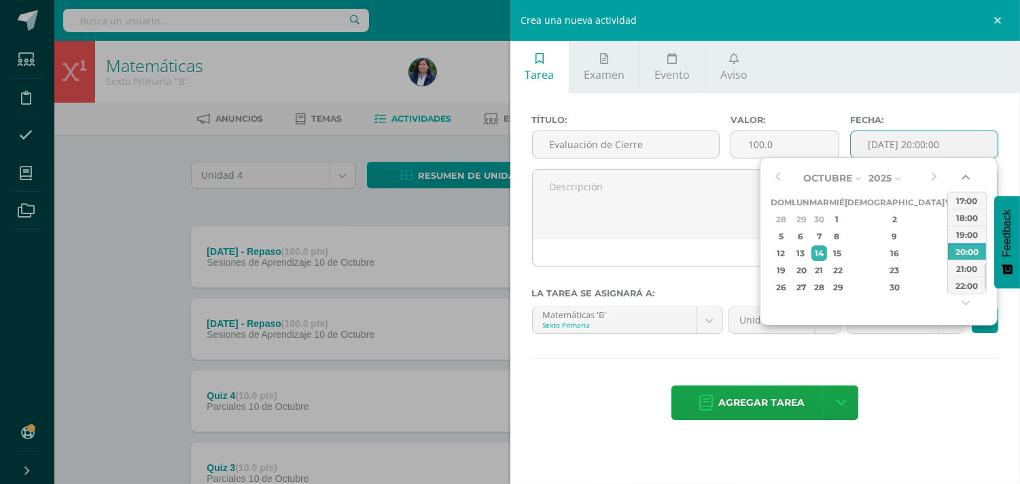
click at [960, 177] on button "button" at bounding box center [967, 180] width 14 height 20
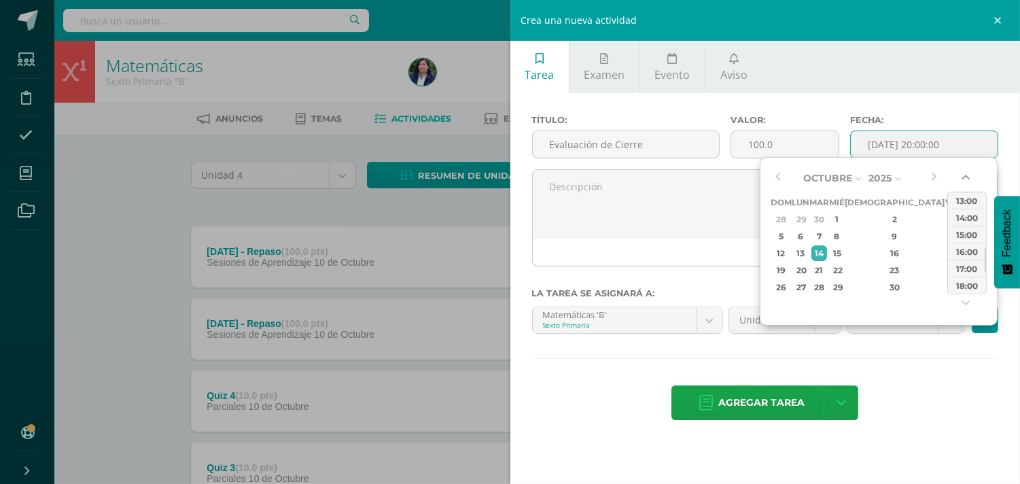
click at [960, 177] on button "button" at bounding box center [967, 180] width 14 height 20
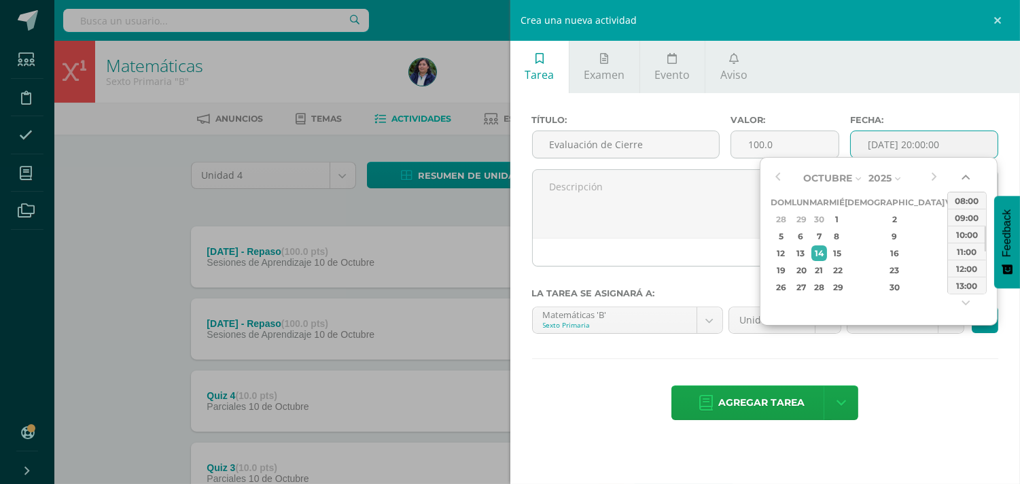
click at [960, 177] on button "button" at bounding box center [967, 180] width 14 height 20
click at [961, 198] on div "07:00" at bounding box center [967, 200] width 38 height 17
type input "2025-10-14 07:00"
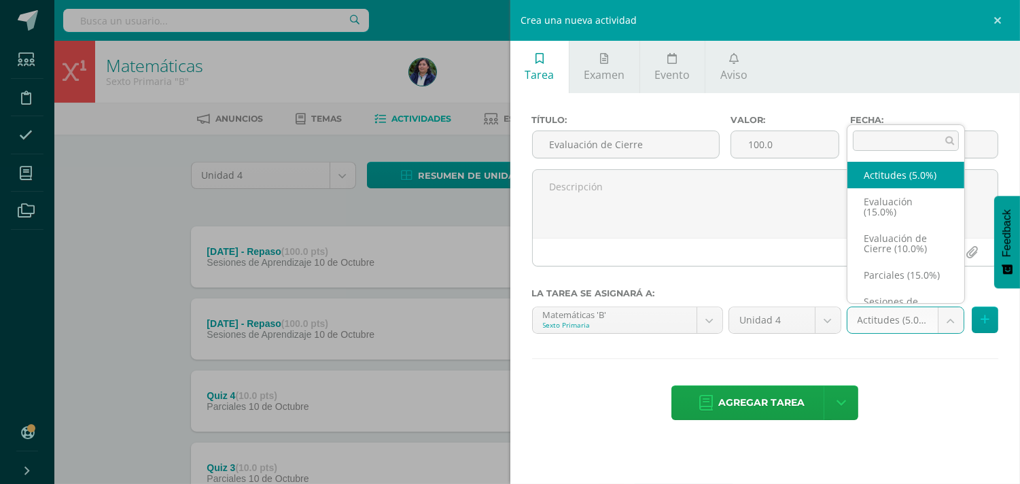
scroll to position [42, 0]
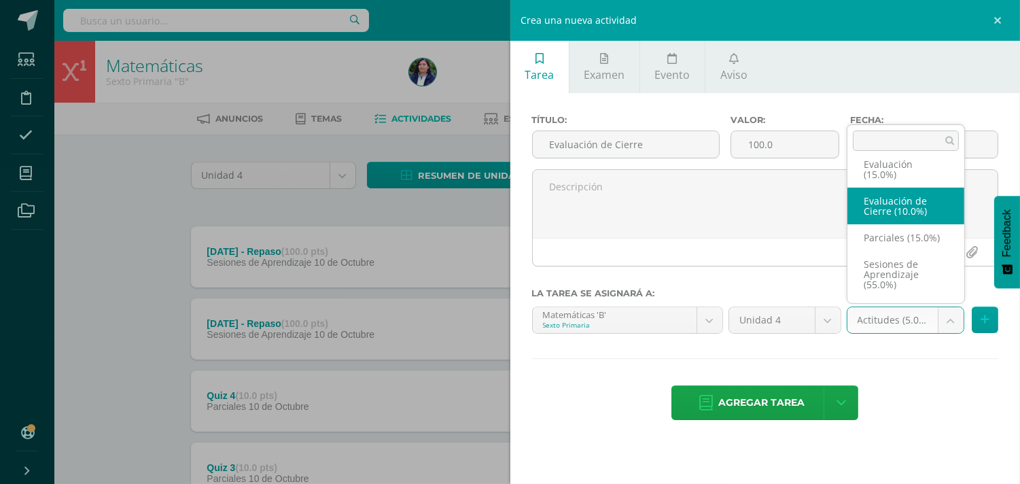
select select "223210"
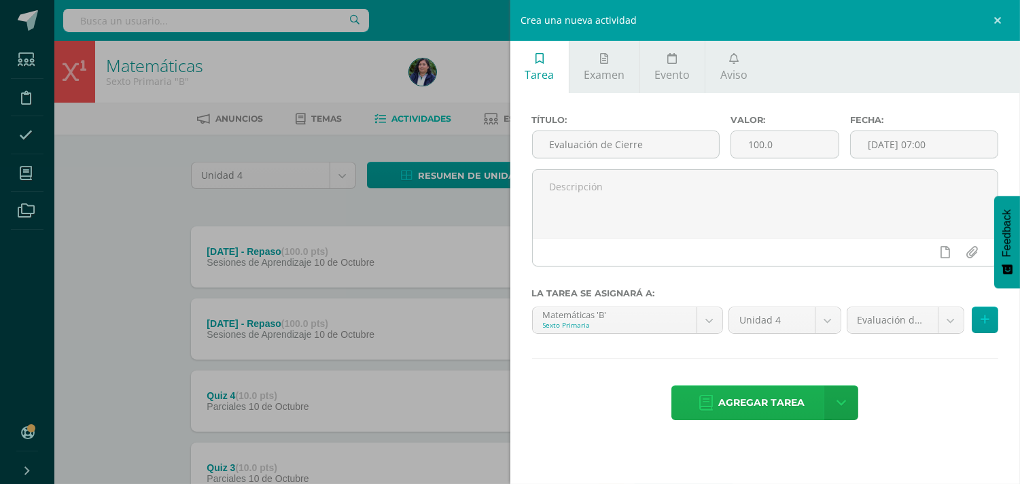
click at [746, 406] on span "Agregar tarea" at bounding box center [761, 402] width 86 height 33
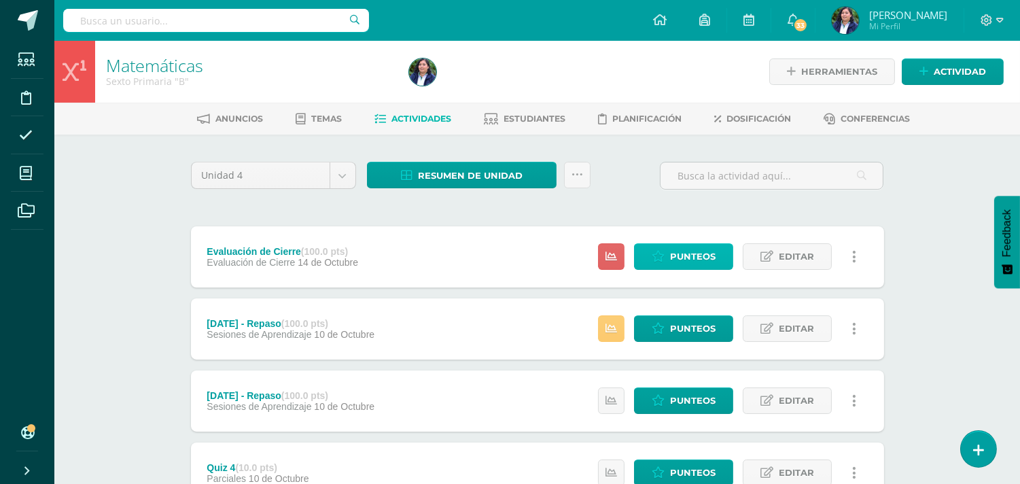
click at [701, 251] on span "Punteos" at bounding box center [693, 256] width 46 height 25
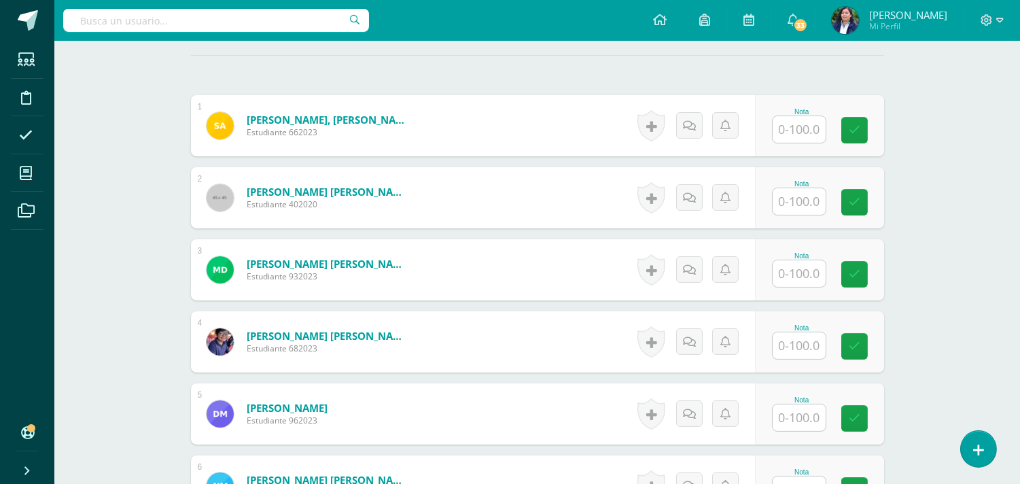
scroll to position [378, 0]
click at [812, 132] on input "text" at bounding box center [799, 129] width 53 height 27
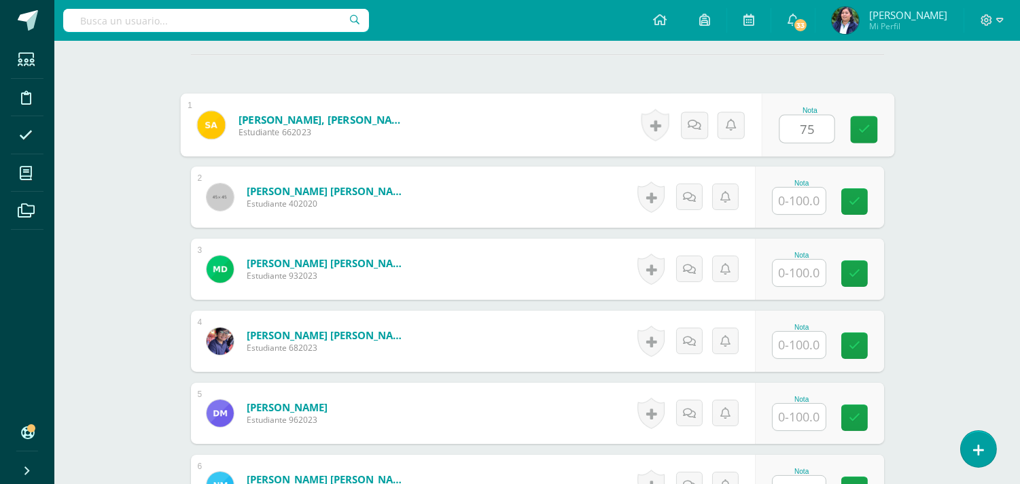
type input "75"
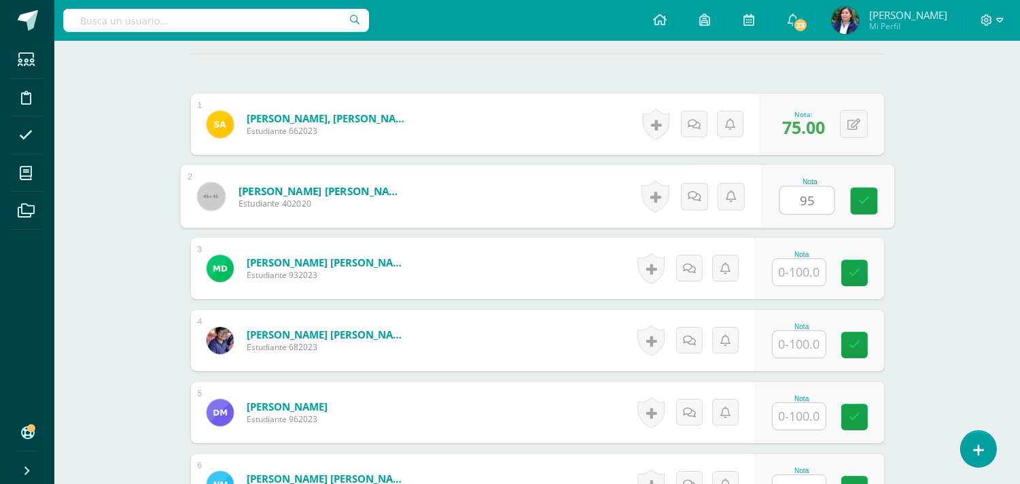
type input "95"
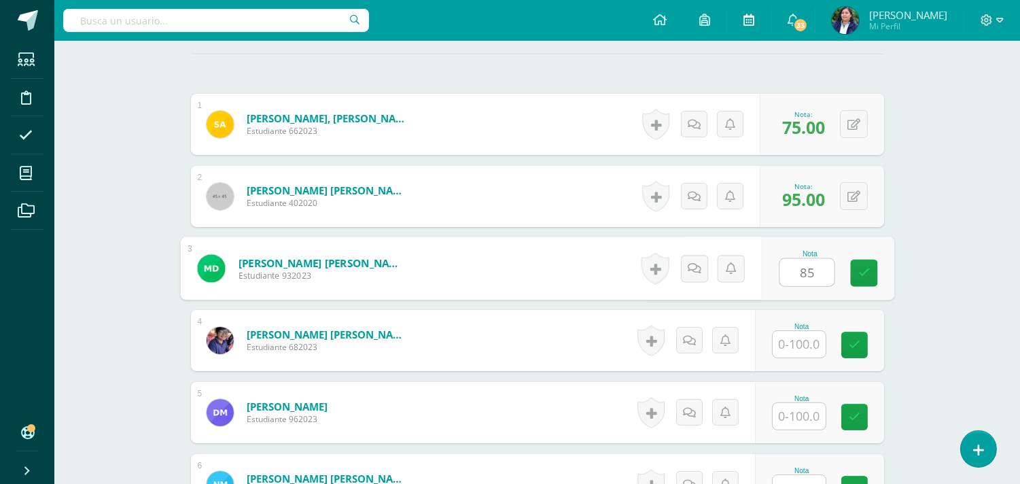
type input "85"
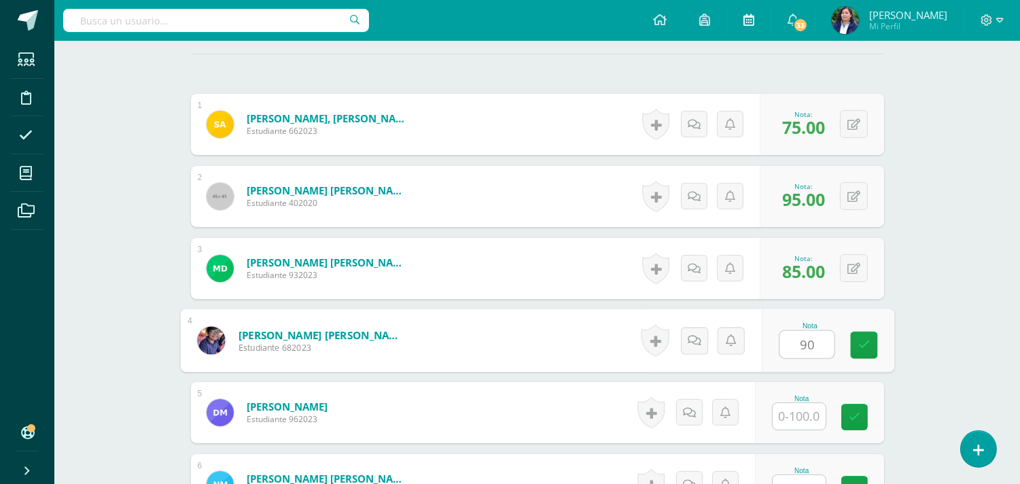
type input "90"
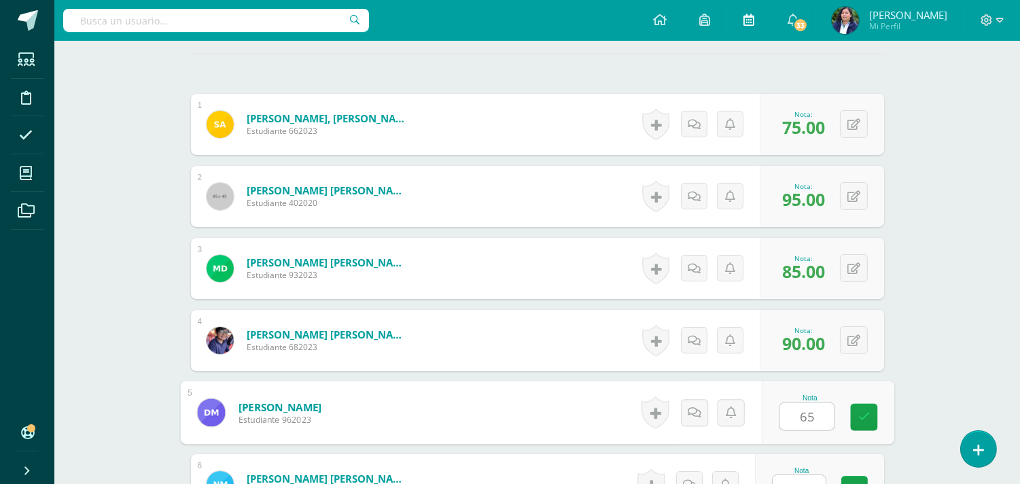
type input "65"
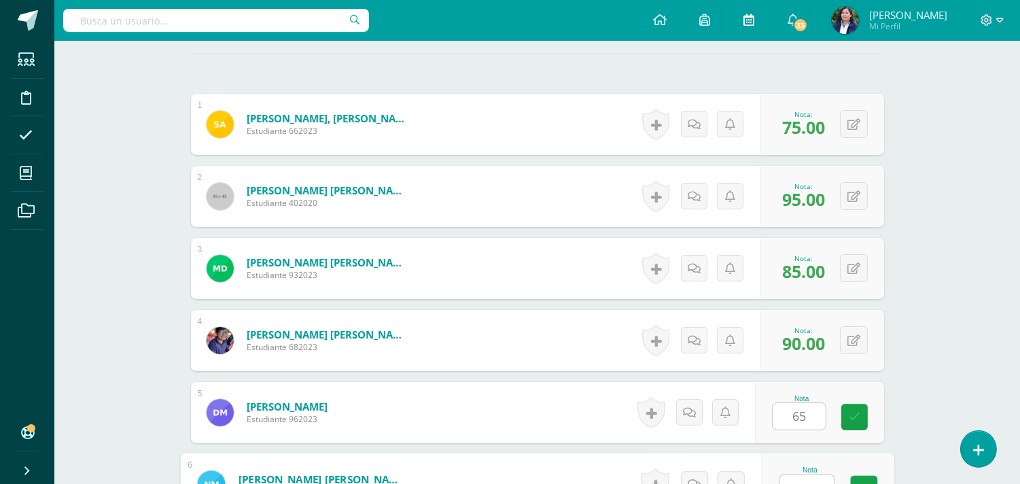
scroll to position [396, 0]
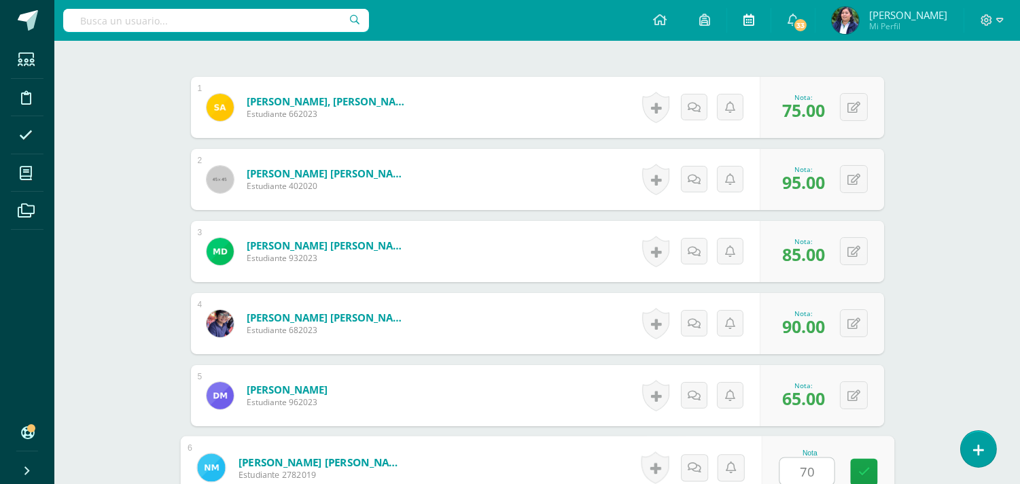
type input "70"
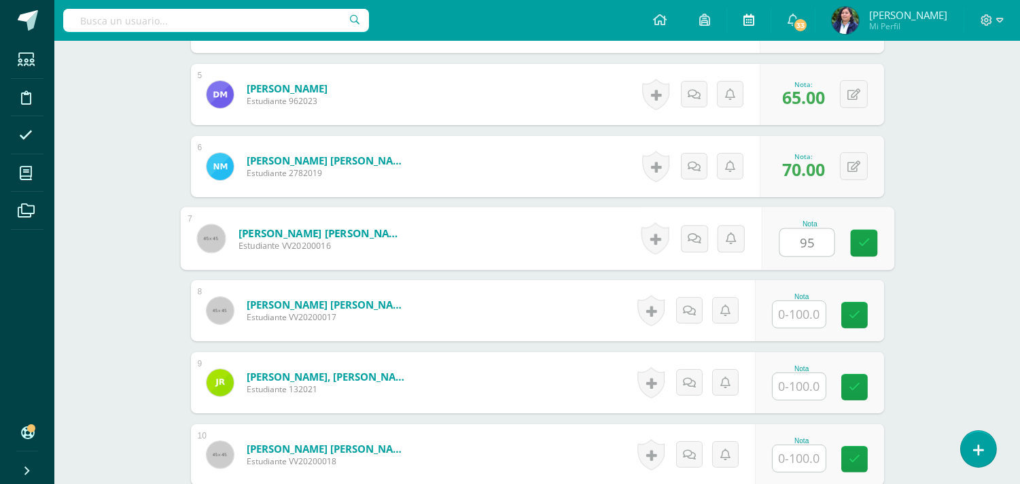
type input "95"
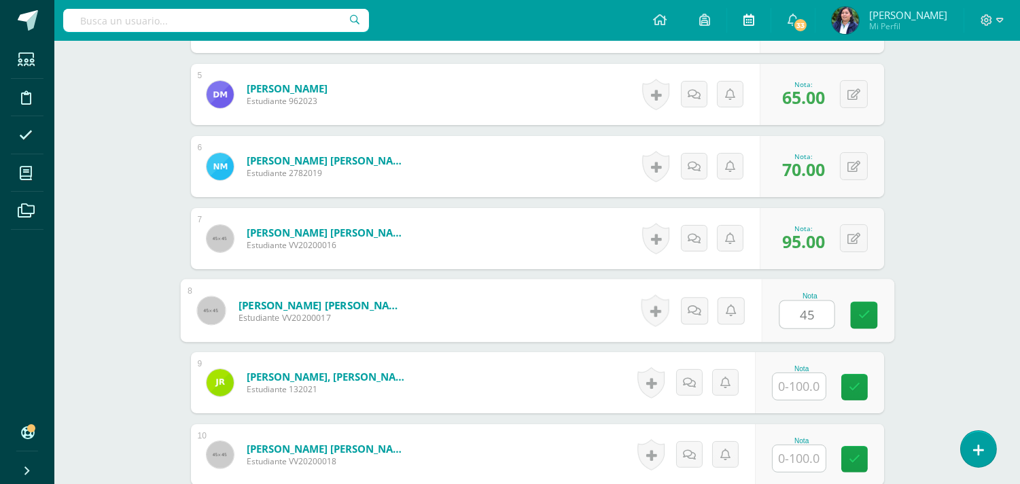
type input "45"
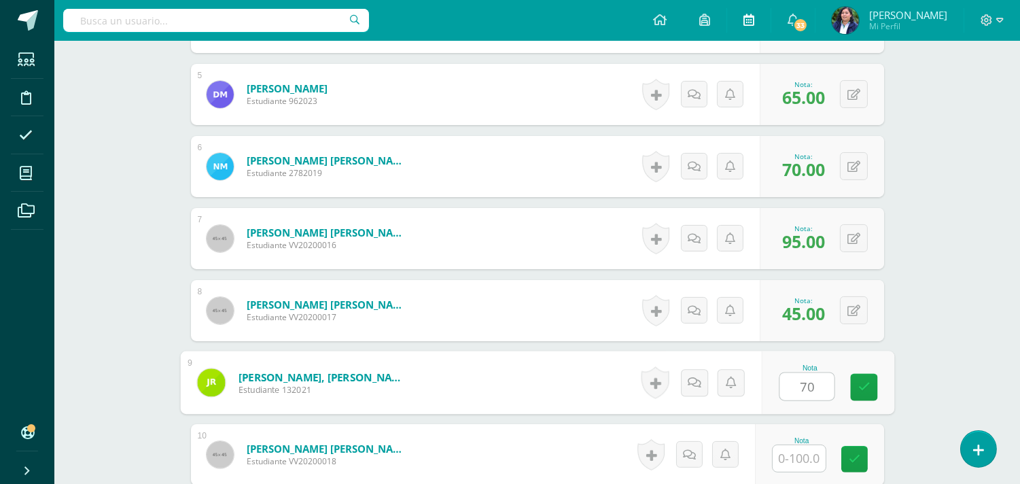
type input "70"
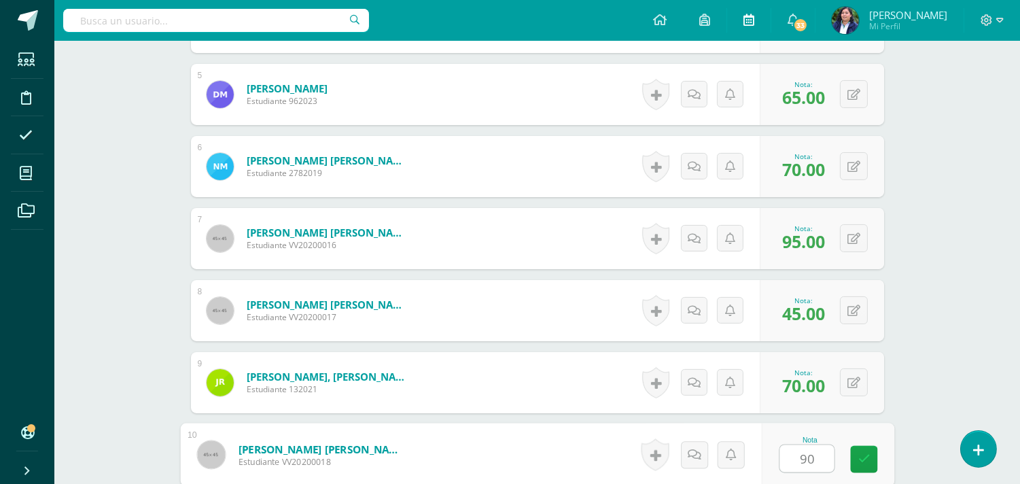
type input "90"
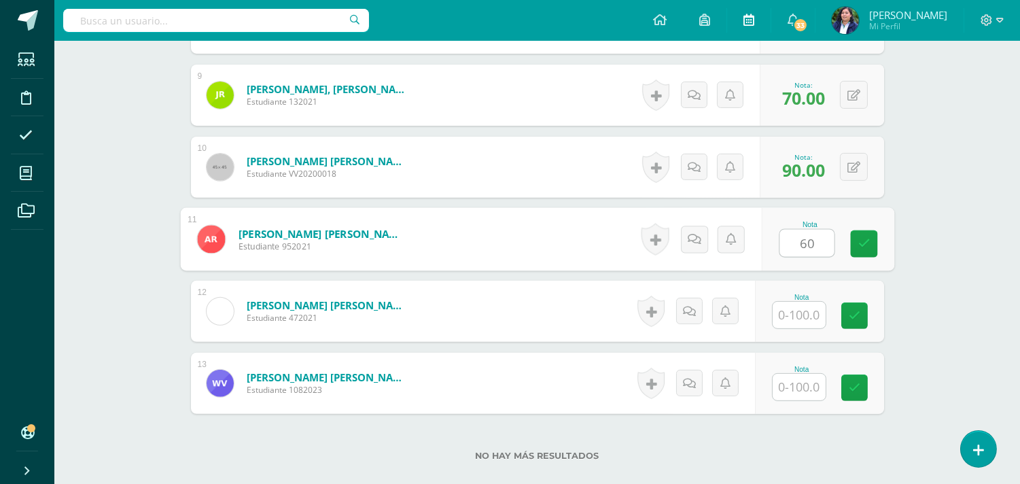
type input "60"
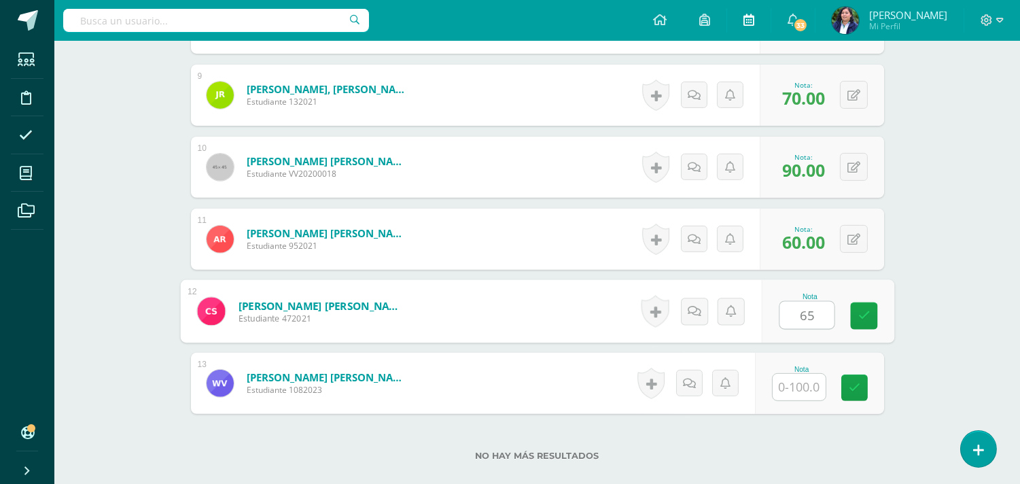
type input "65"
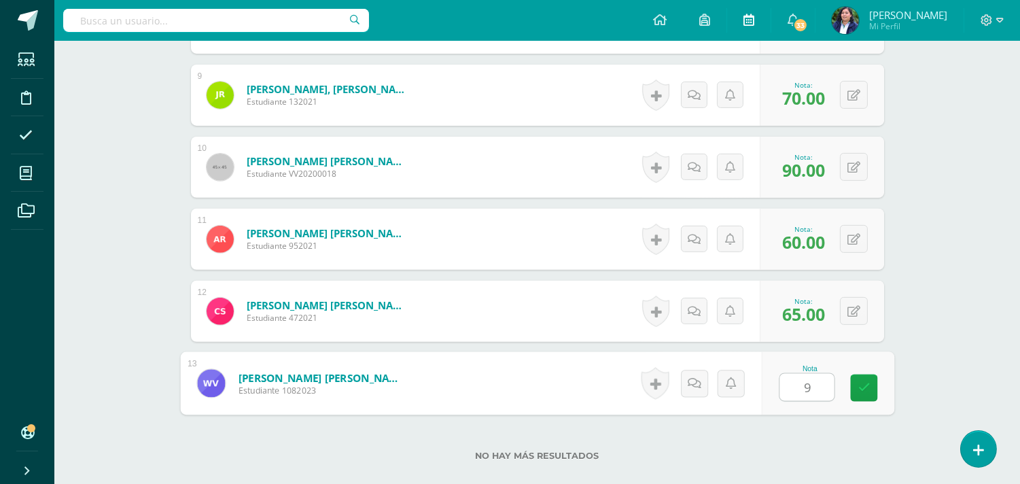
type input "95"
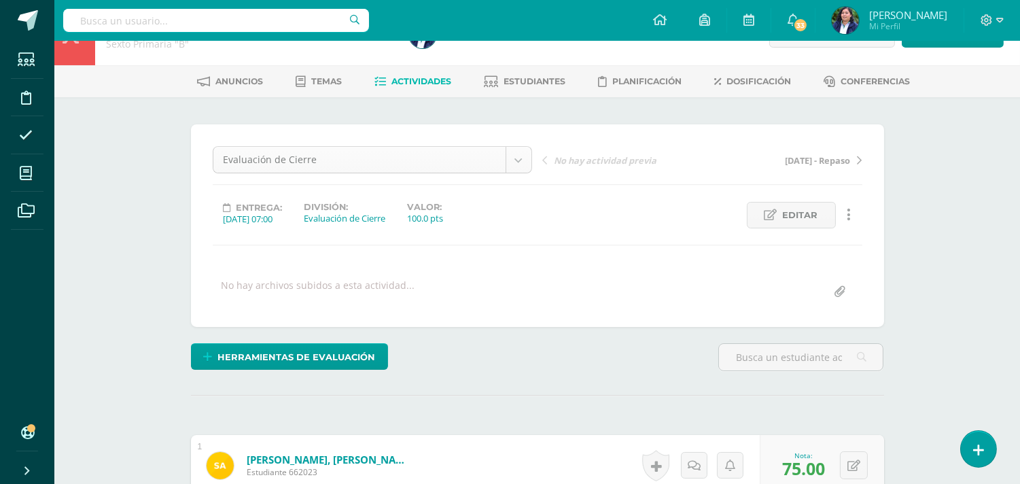
scroll to position [3, 0]
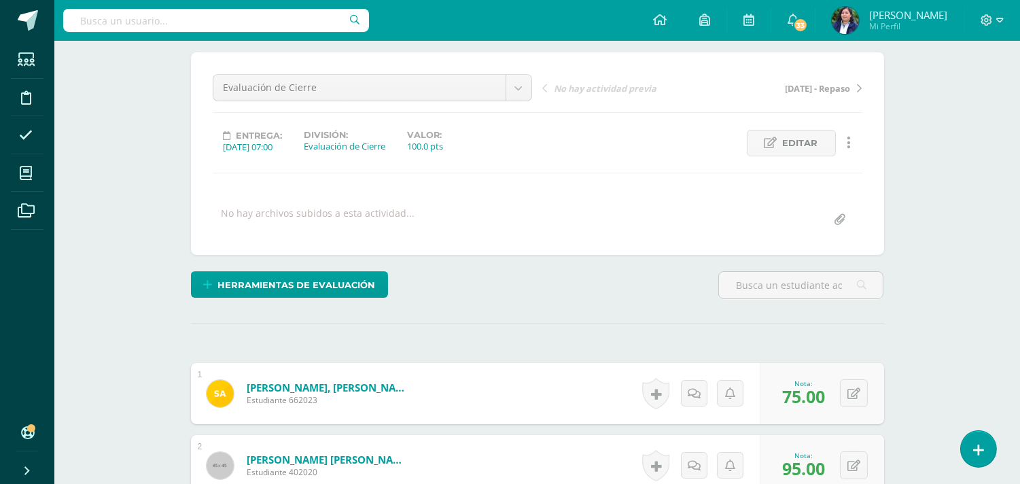
scroll to position [0, 0]
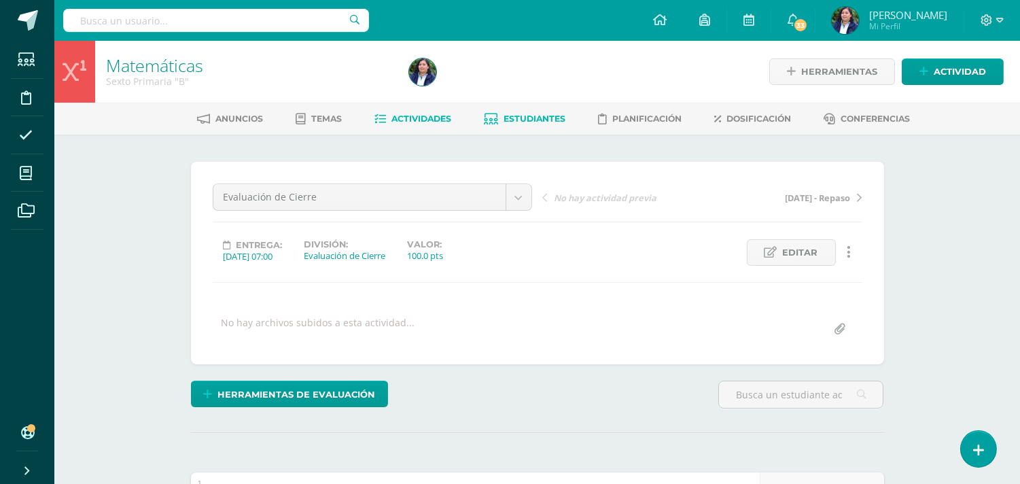
click at [525, 111] on link "Estudiantes" at bounding box center [525, 119] width 82 height 22
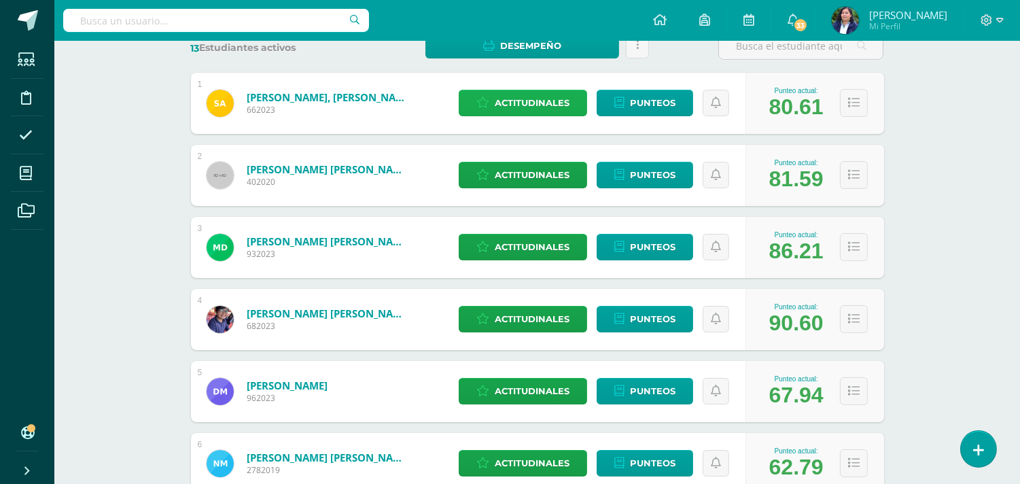
scroll to position [147, 0]
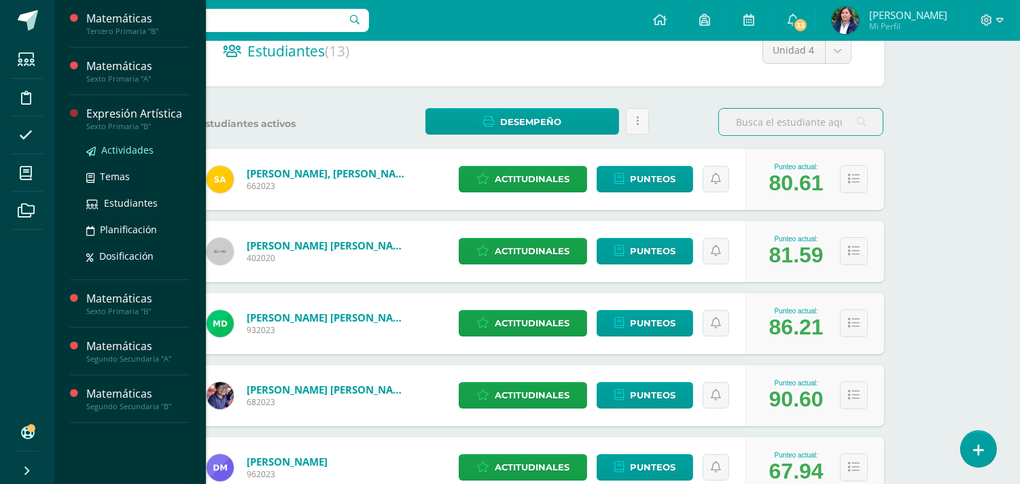
click at [112, 153] on span "Actividades" at bounding box center [127, 149] width 52 height 13
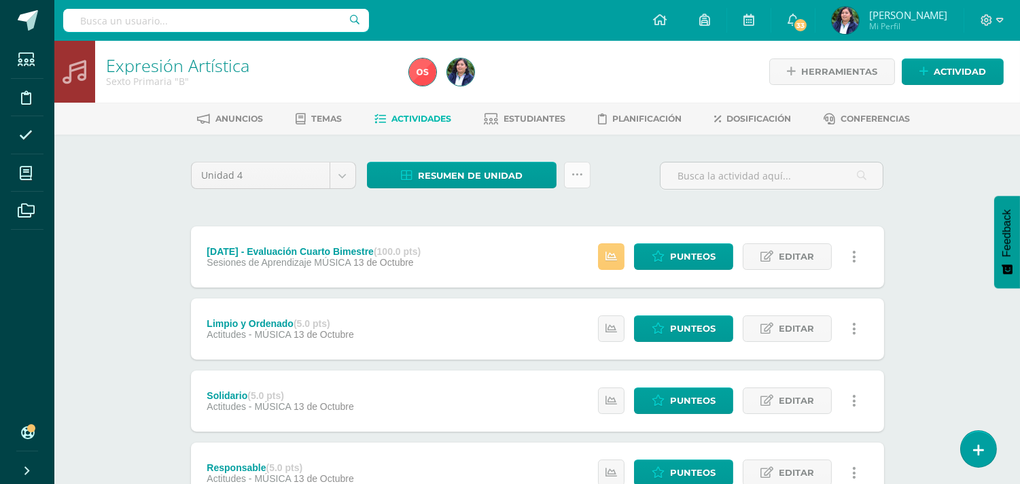
click at [569, 170] on link at bounding box center [577, 175] width 27 height 27
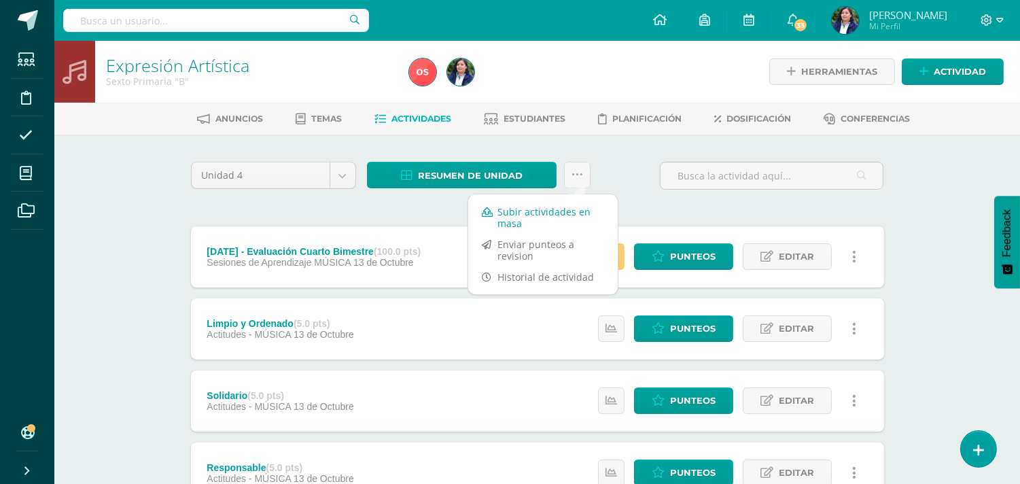
click at [553, 213] on link "Subir actividades en masa" at bounding box center [543, 217] width 150 height 33
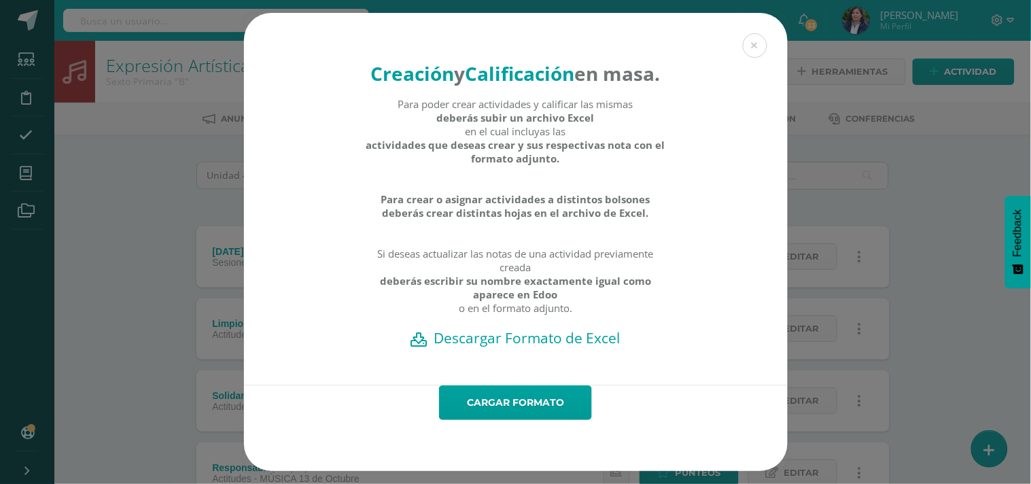
click at [555, 347] on h2 "Descargar Formato de Excel" at bounding box center [516, 337] width 496 height 19
click at [527, 420] on link "Cargar formato" at bounding box center [515, 402] width 153 height 35
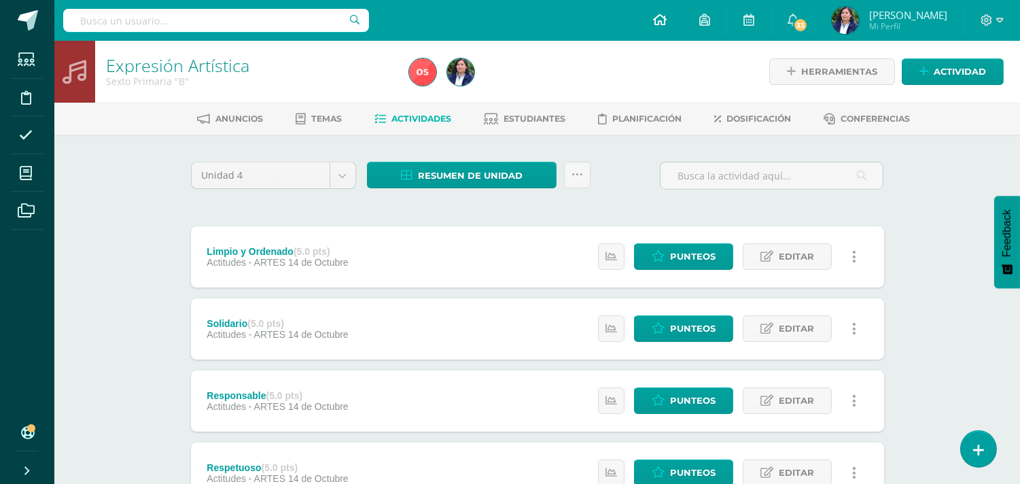
click at [665, 21] on link at bounding box center [660, 20] width 46 height 41
